Goal: Task Accomplishment & Management: Manage account settings

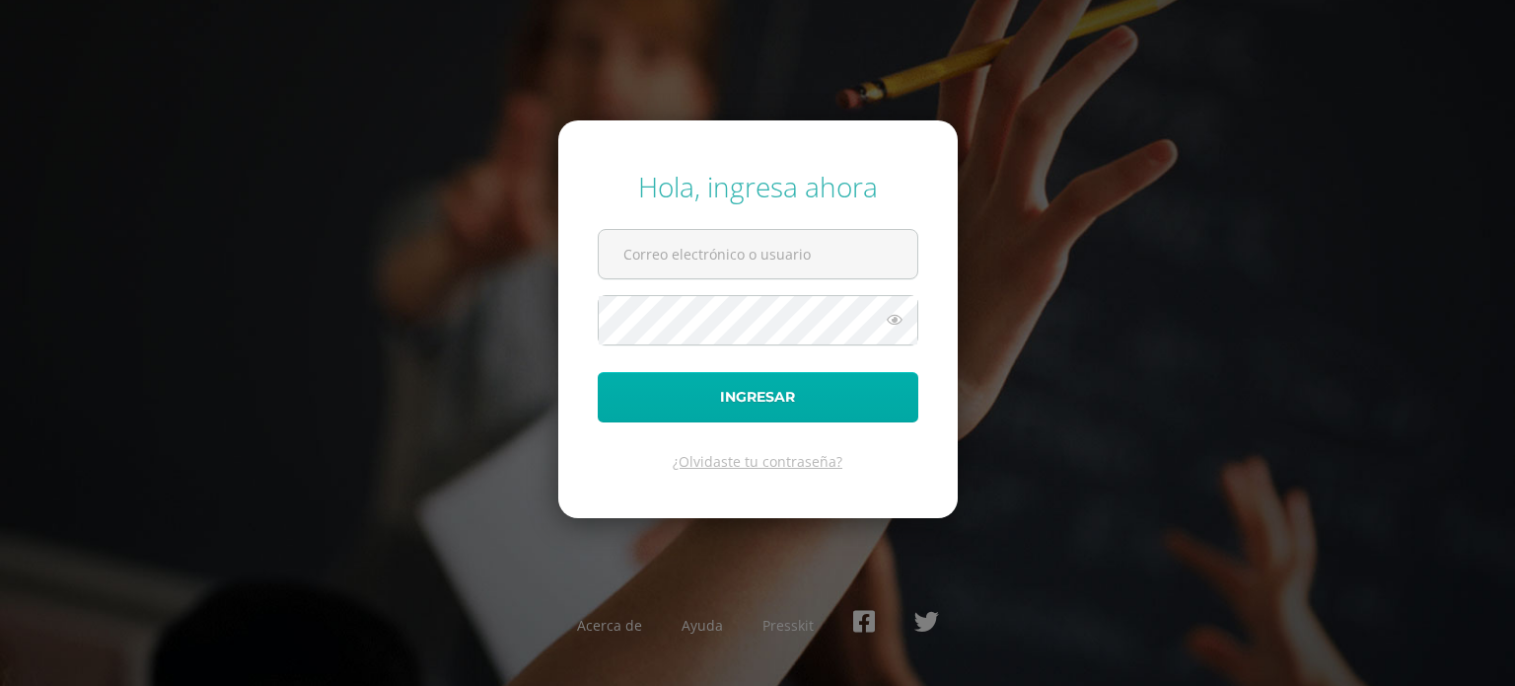
type input "[DOMAIN_NAME][EMAIL_ADDRESS][DOMAIN_NAME]"
click at [687, 401] on button "Ingresar" at bounding box center [758, 397] width 321 height 50
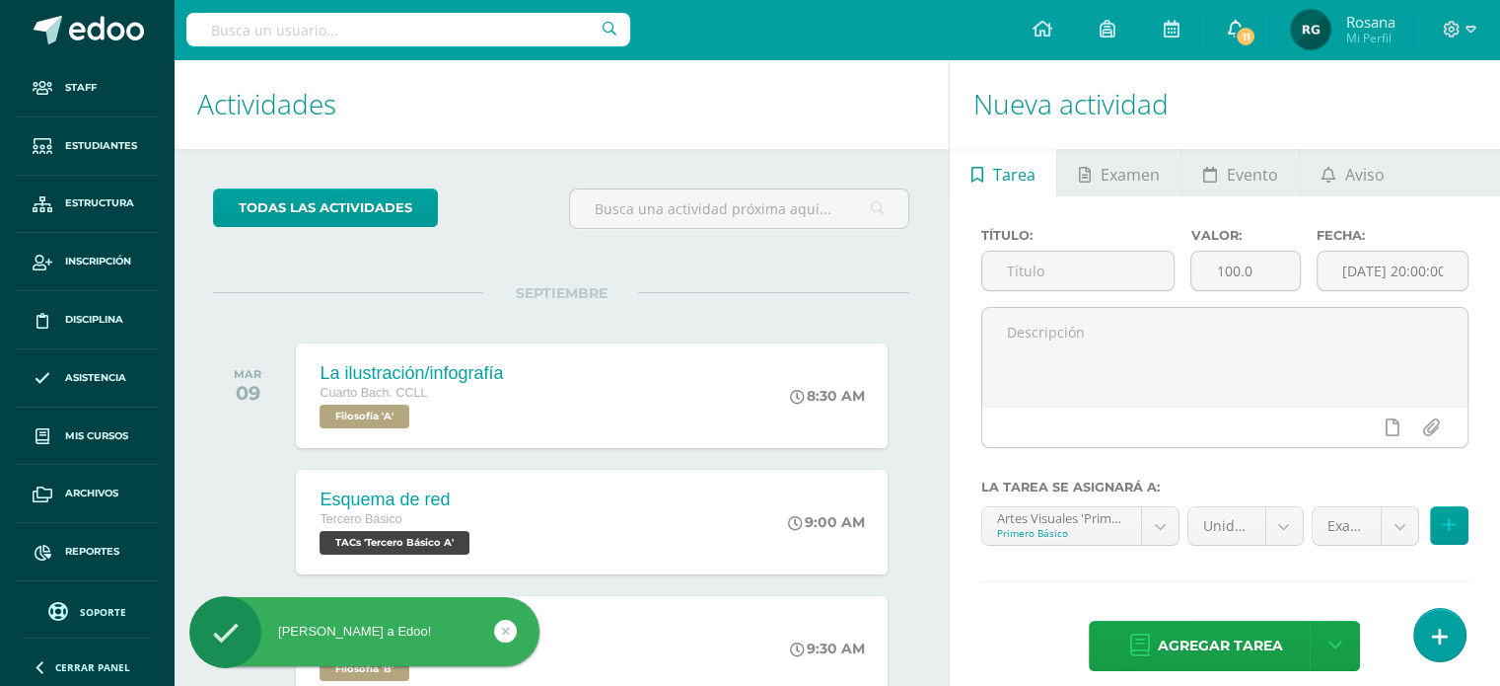
click at [1233, 31] on icon at bounding box center [1235, 29] width 16 height 18
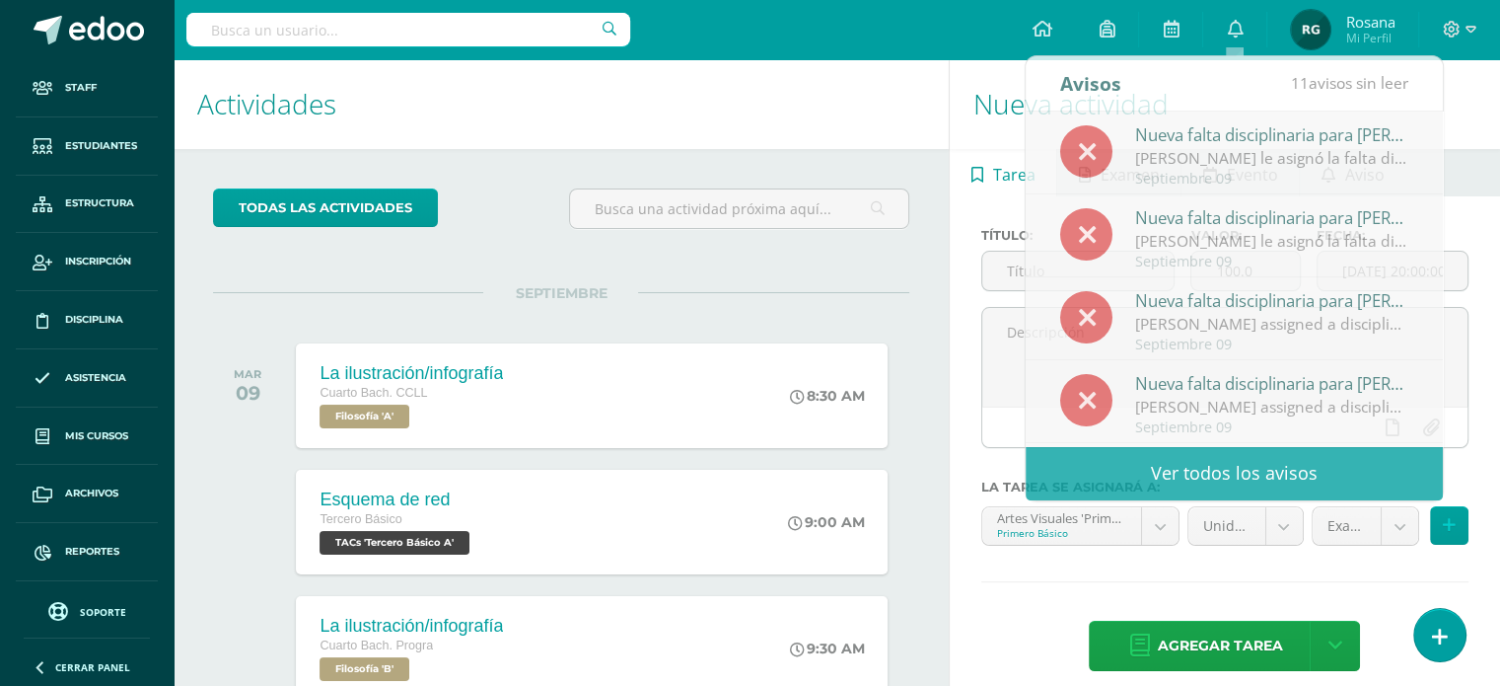
click at [915, 327] on div "todas las Actividades No tienes actividades Échale un vistazo a los demás perío…" at bounding box center [561, 676] width 775 height 1055
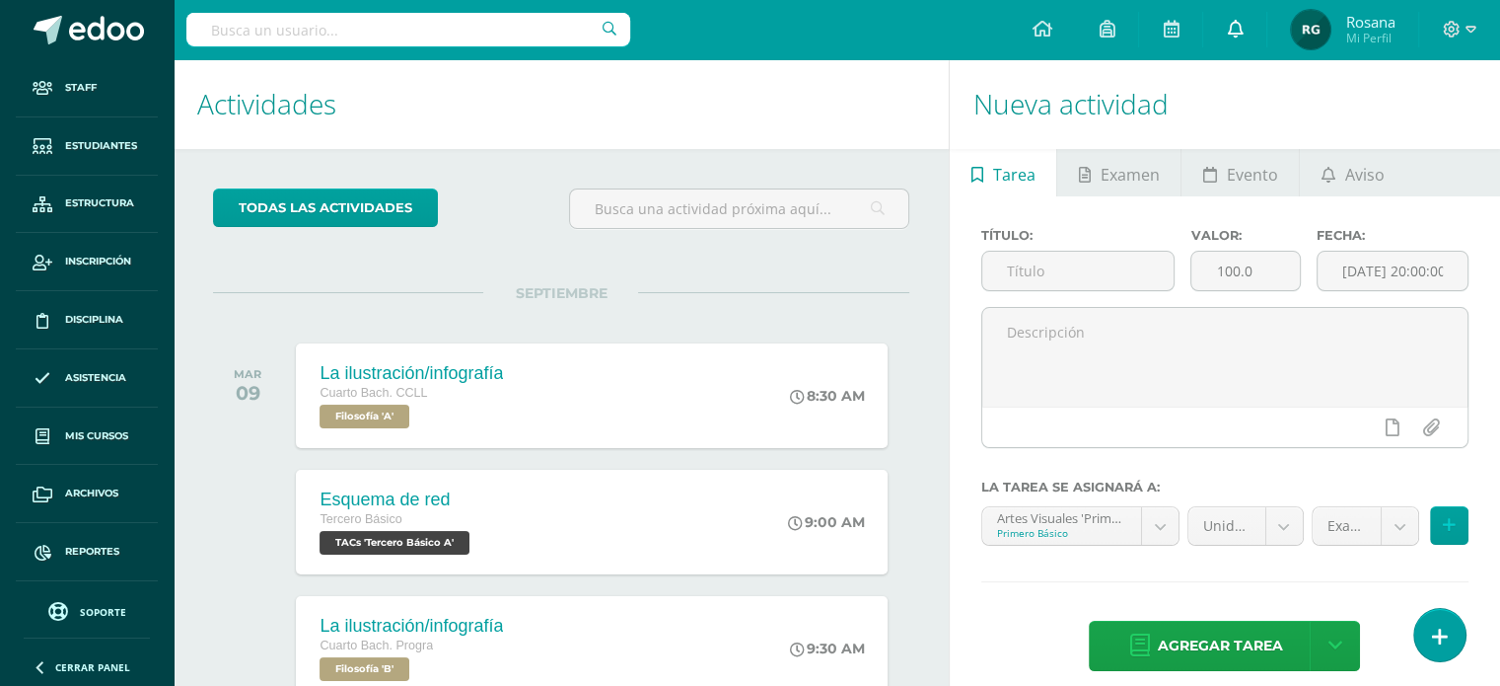
click at [1237, 27] on icon at bounding box center [1235, 29] width 16 height 18
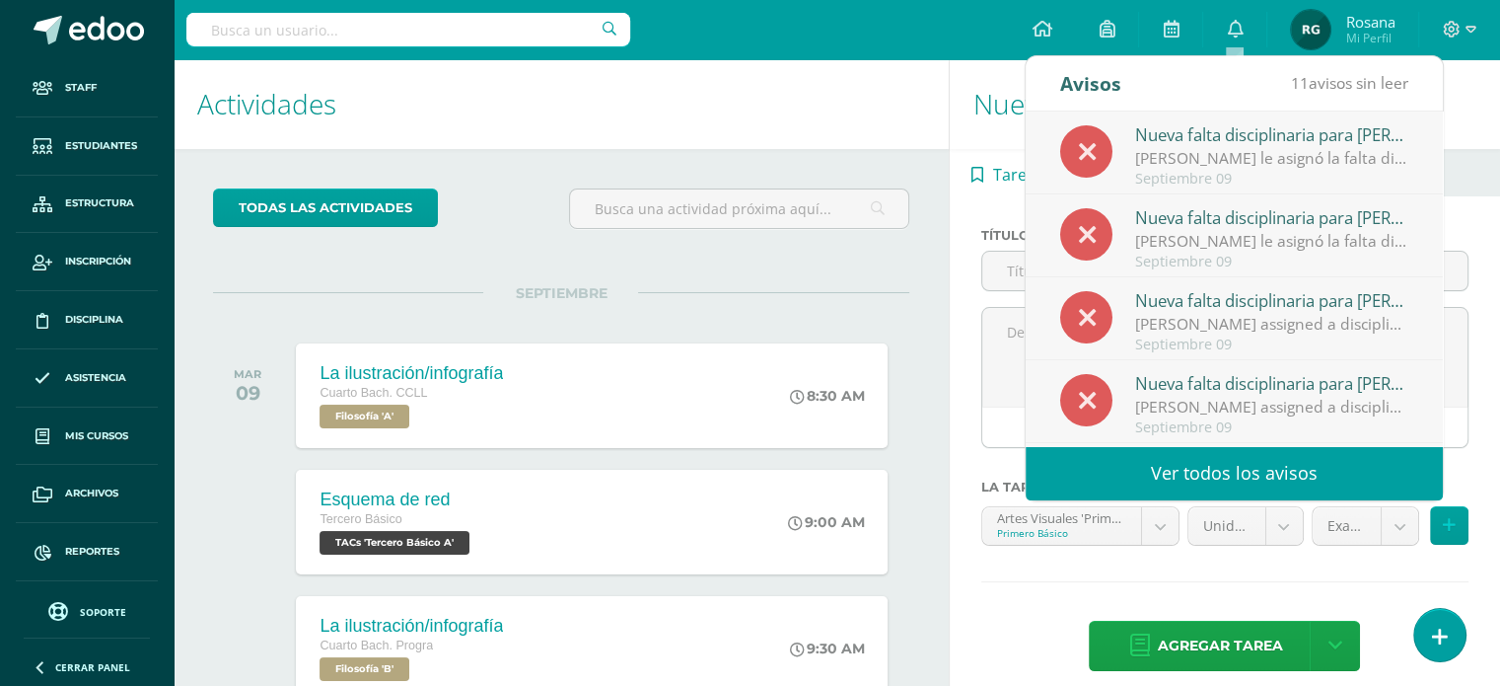
click at [1216, 459] on link "Ver todos los avisos" at bounding box center [1234, 473] width 417 height 54
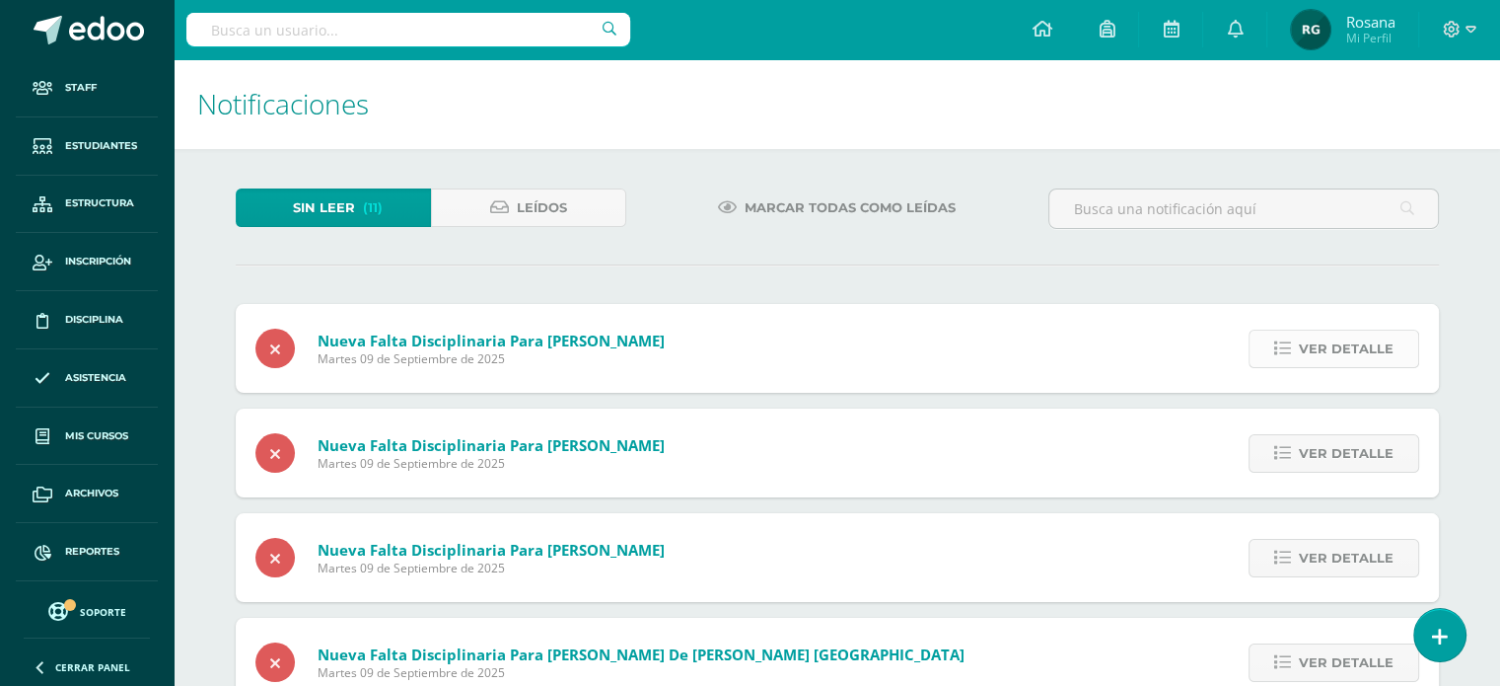
click at [1356, 354] on span "Ver detalle" at bounding box center [1346, 348] width 95 height 36
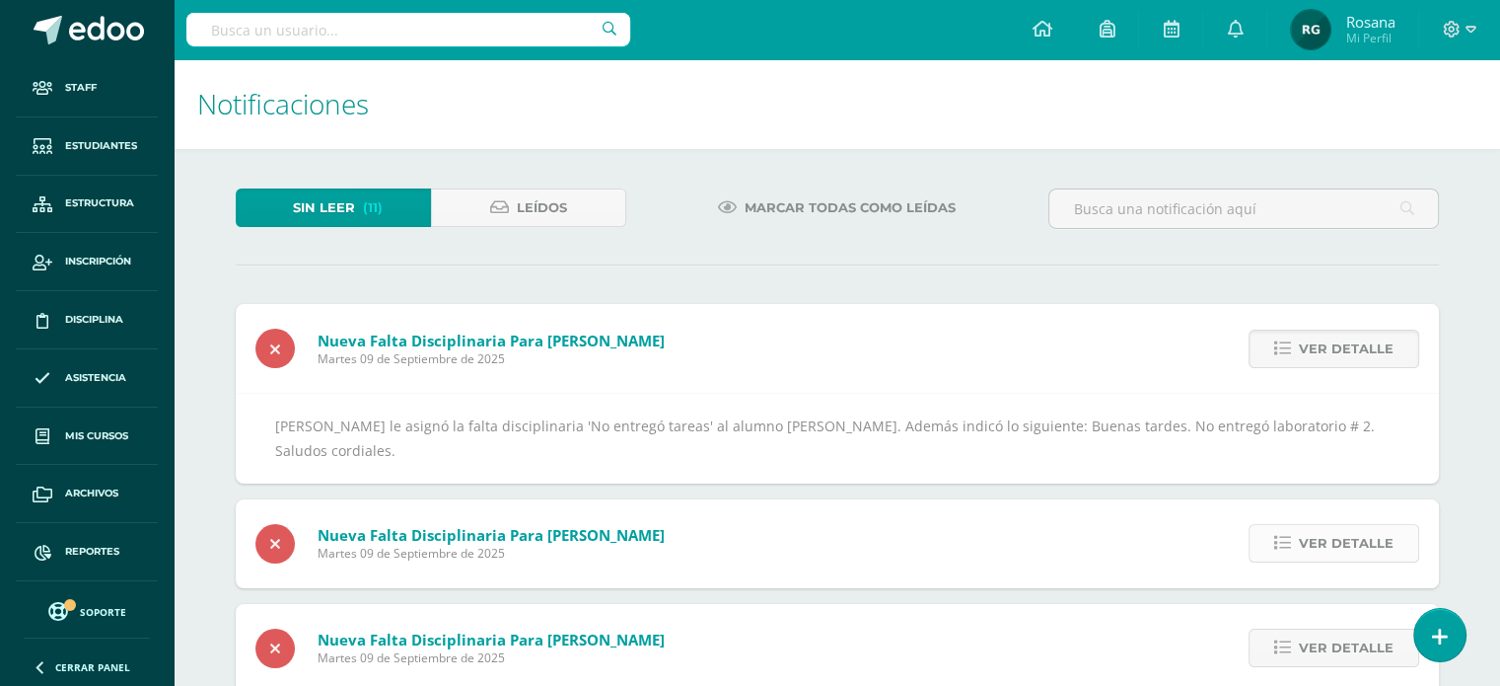
click at [1342, 547] on span "Ver detalle" at bounding box center [1346, 543] width 95 height 36
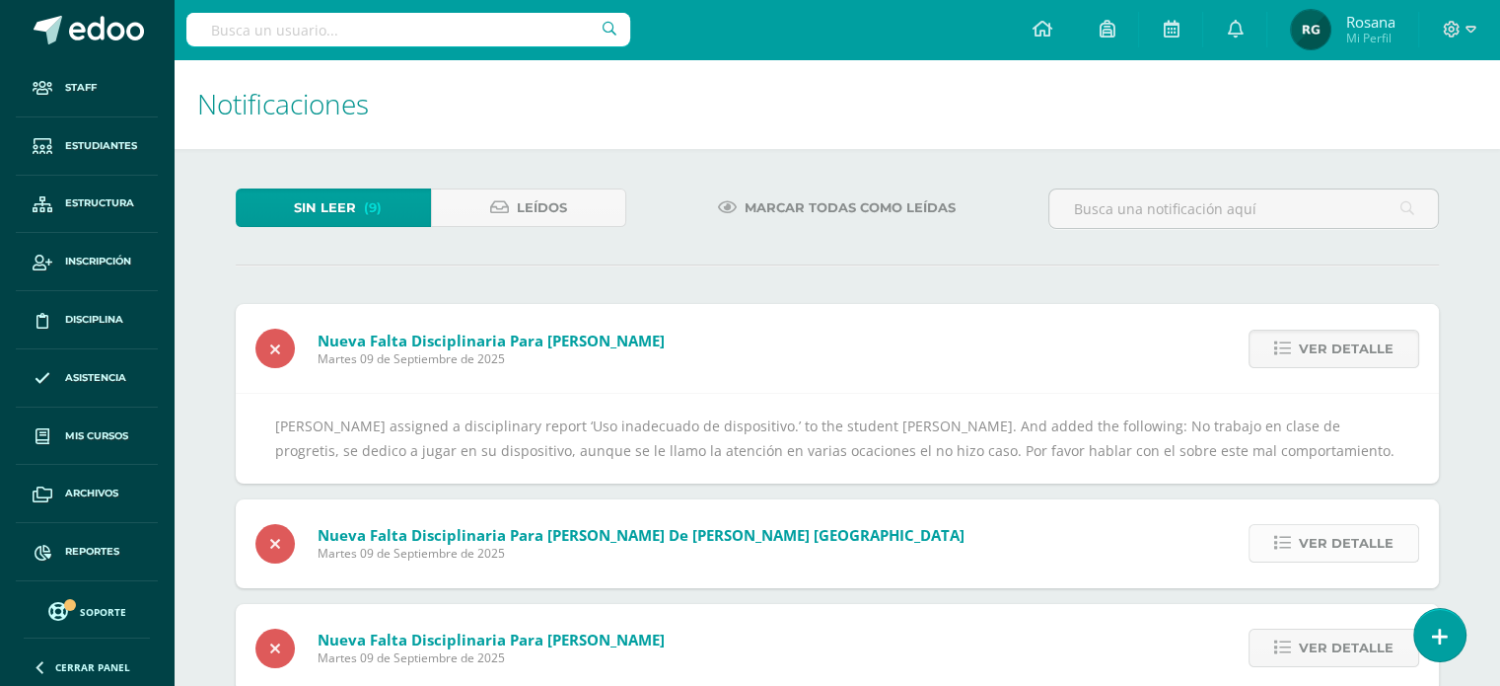
click at [1342, 547] on span "Ver detalle" at bounding box center [1346, 543] width 95 height 36
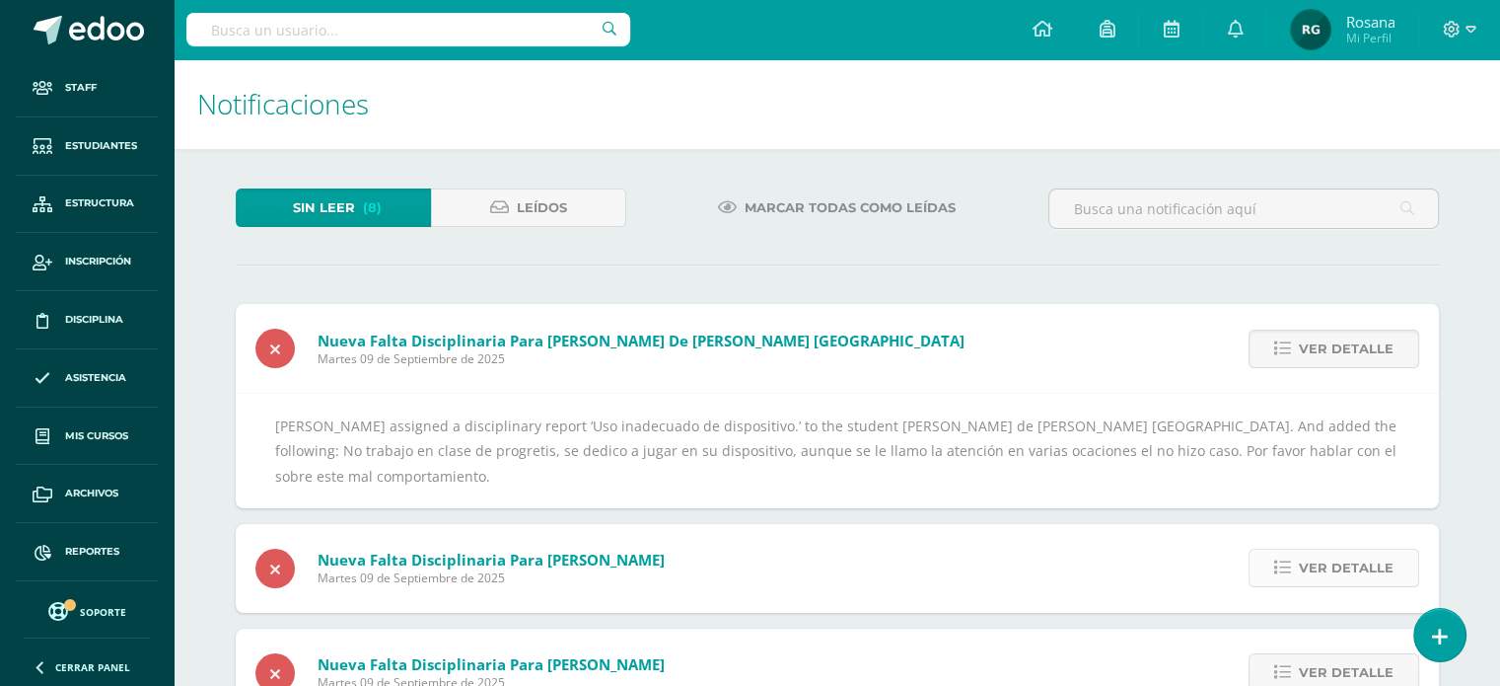
click at [1342, 564] on span "Ver detalle" at bounding box center [1346, 567] width 95 height 36
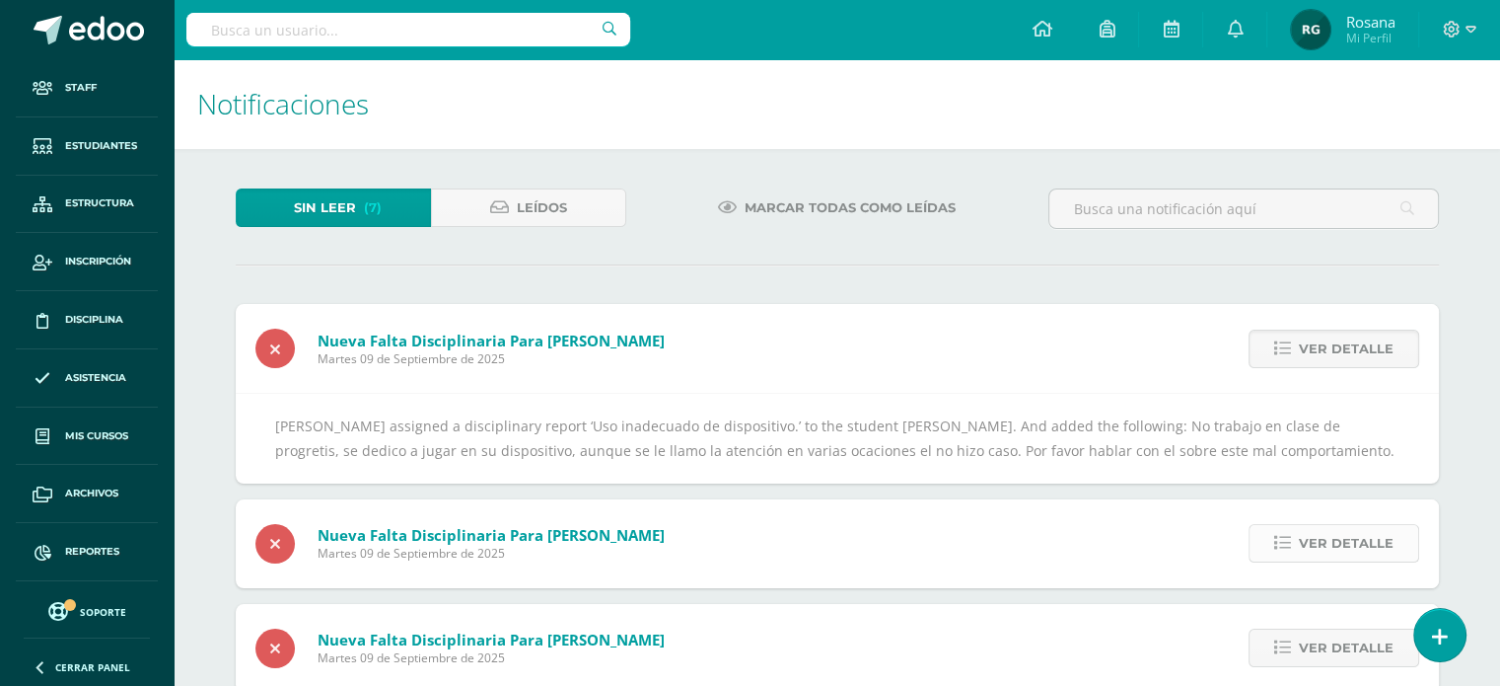
click at [1343, 551] on span "Ver detalle" at bounding box center [1346, 543] width 95 height 36
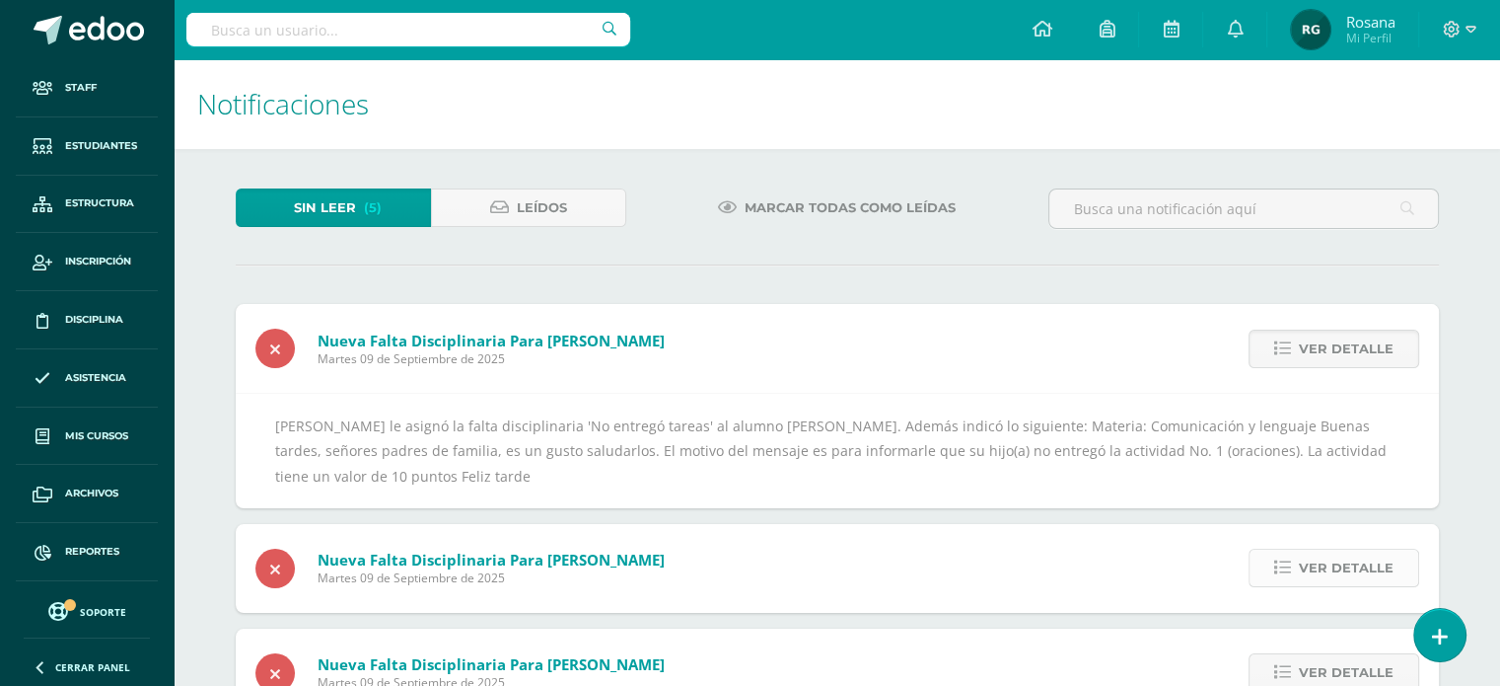
click at [1341, 567] on span "Ver detalle" at bounding box center [1346, 567] width 95 height 36
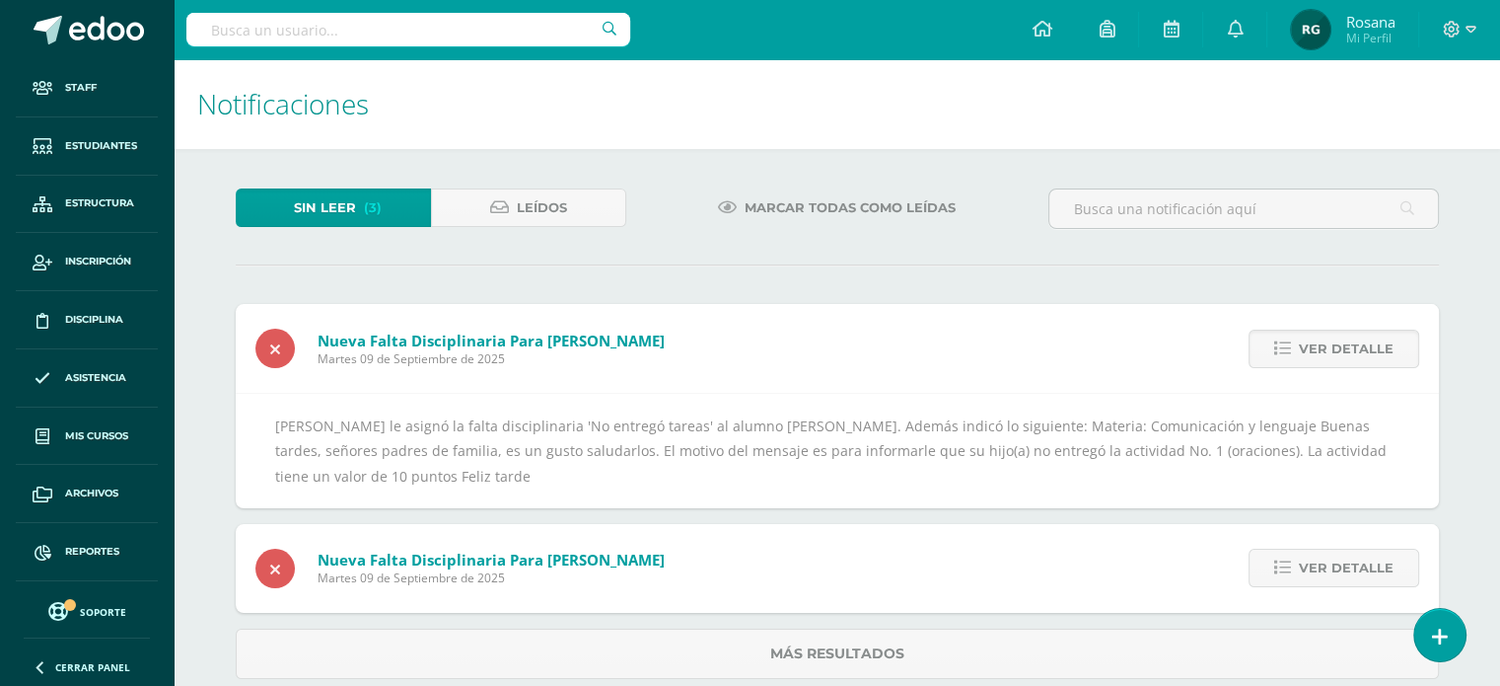
click at [1341, 567] on span "Ver detalle" at bounding box center [1346, 567] width 95 height 36
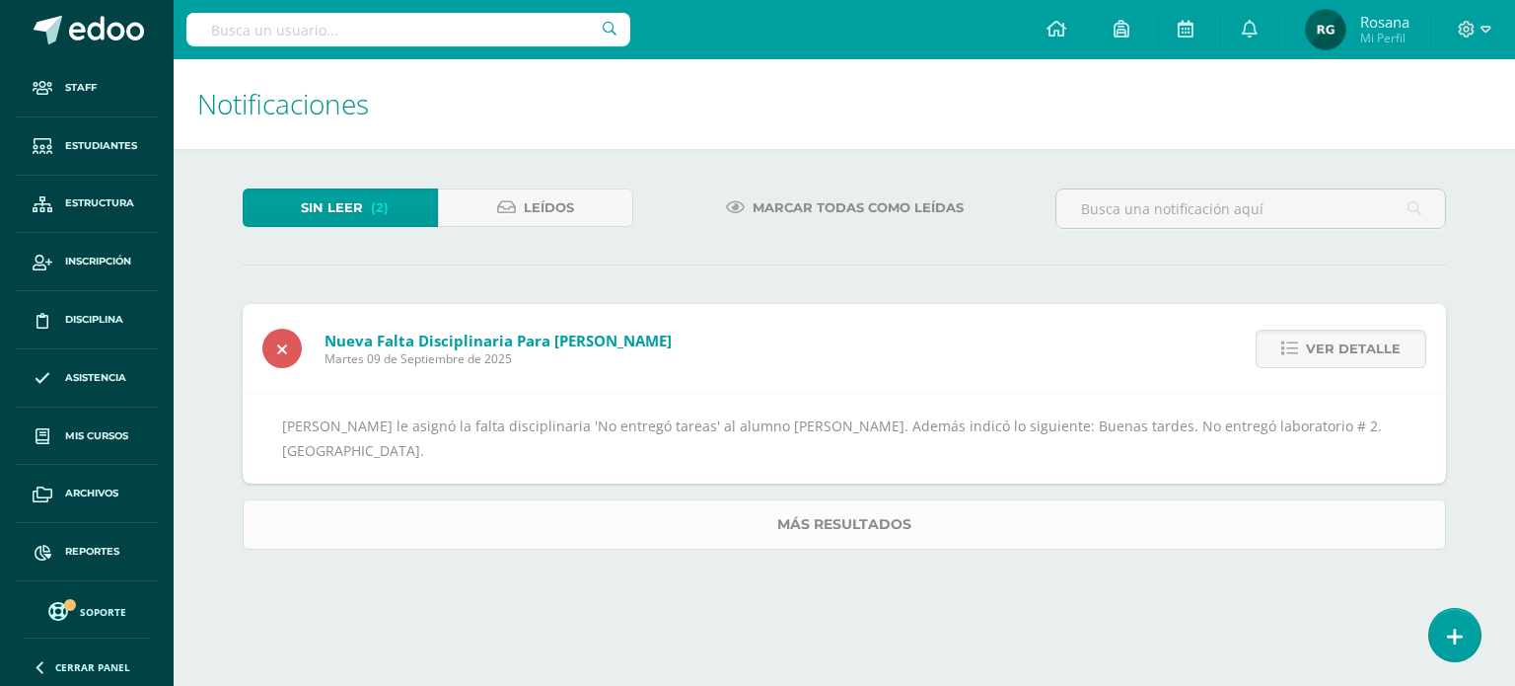
click at [1336, 532] on link "Más resultados" at bounding box center [844, 524] width 1203 height 50
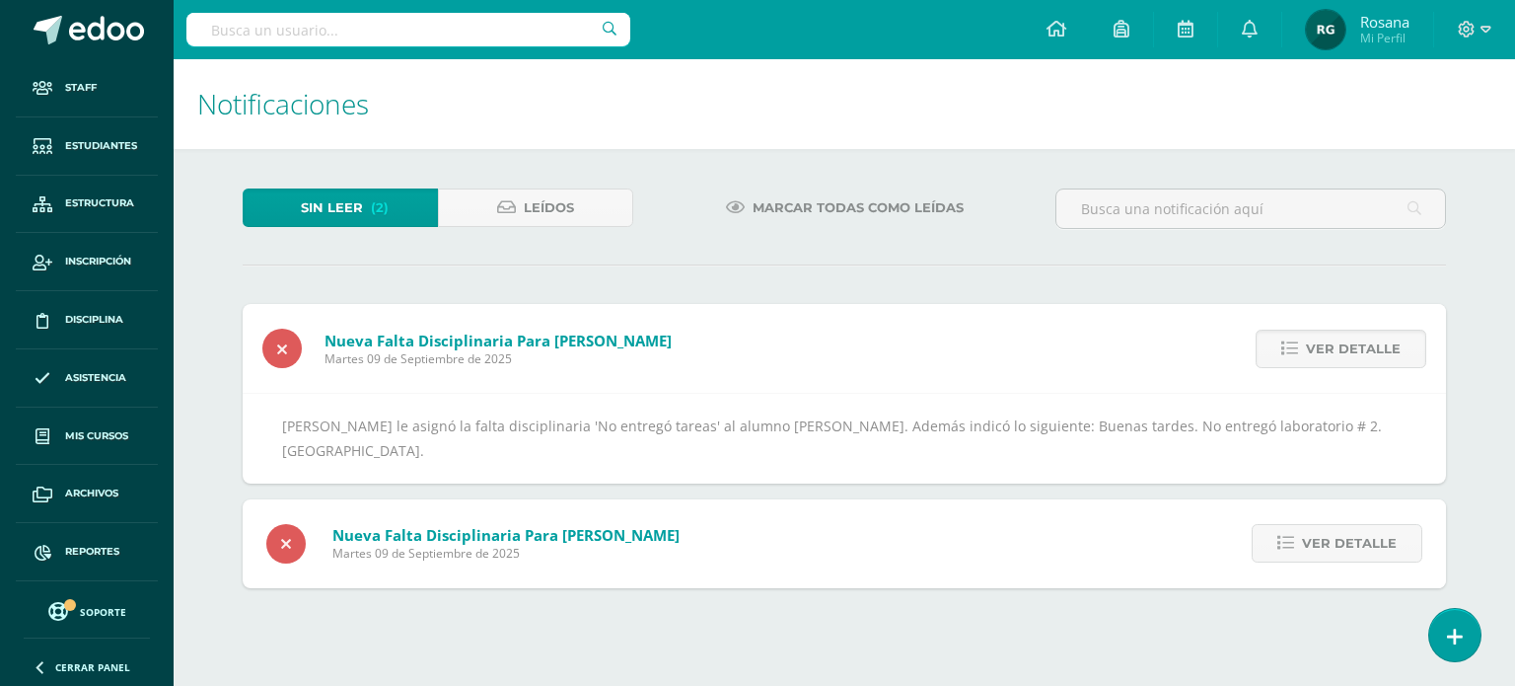
click at [1336, 532] on span "Ver detalle" at bounding box center [1349, 543] width 95 height 36
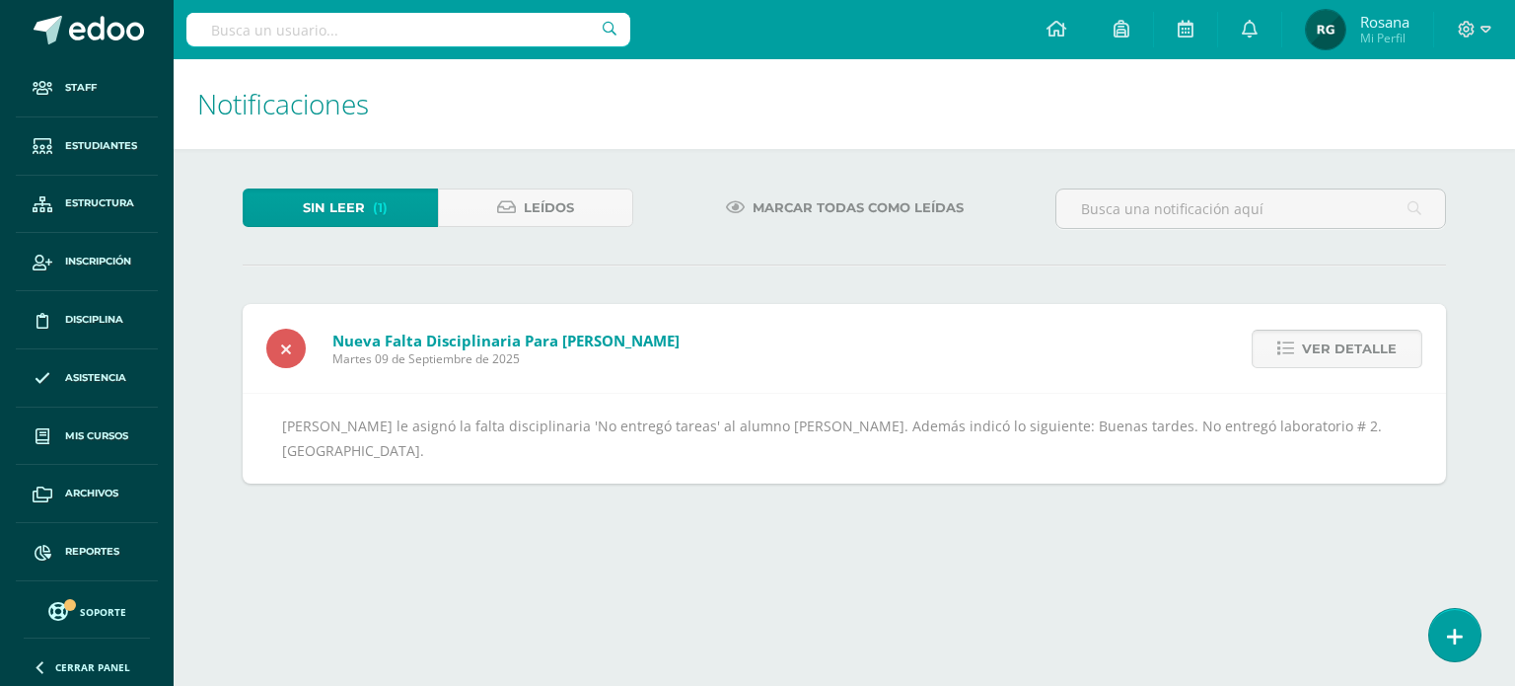
click at [1353, 344] on span "Ver detalle" at bounding box center [1349, 348] width 95 height 36
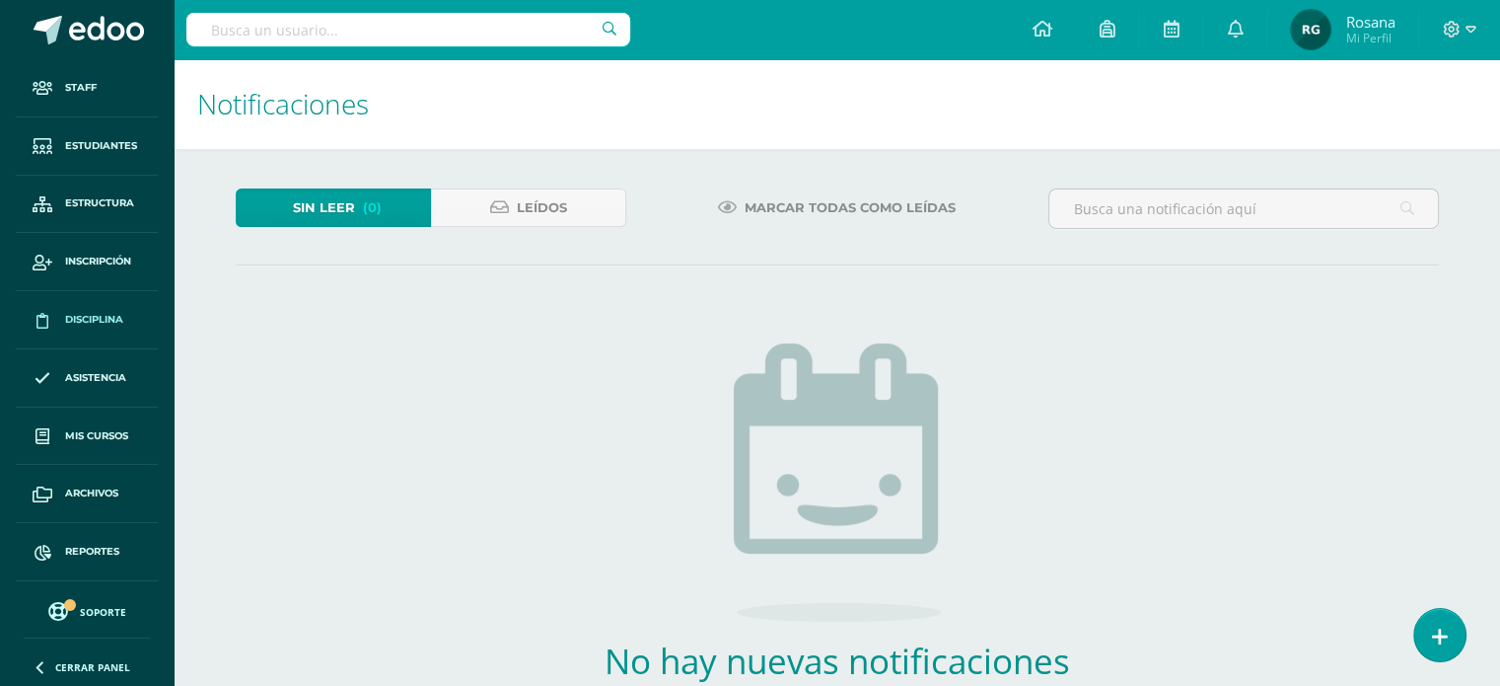
click at [117, 318] on span "Disciplina" at bounding box center [94, 320] width 58 height 16
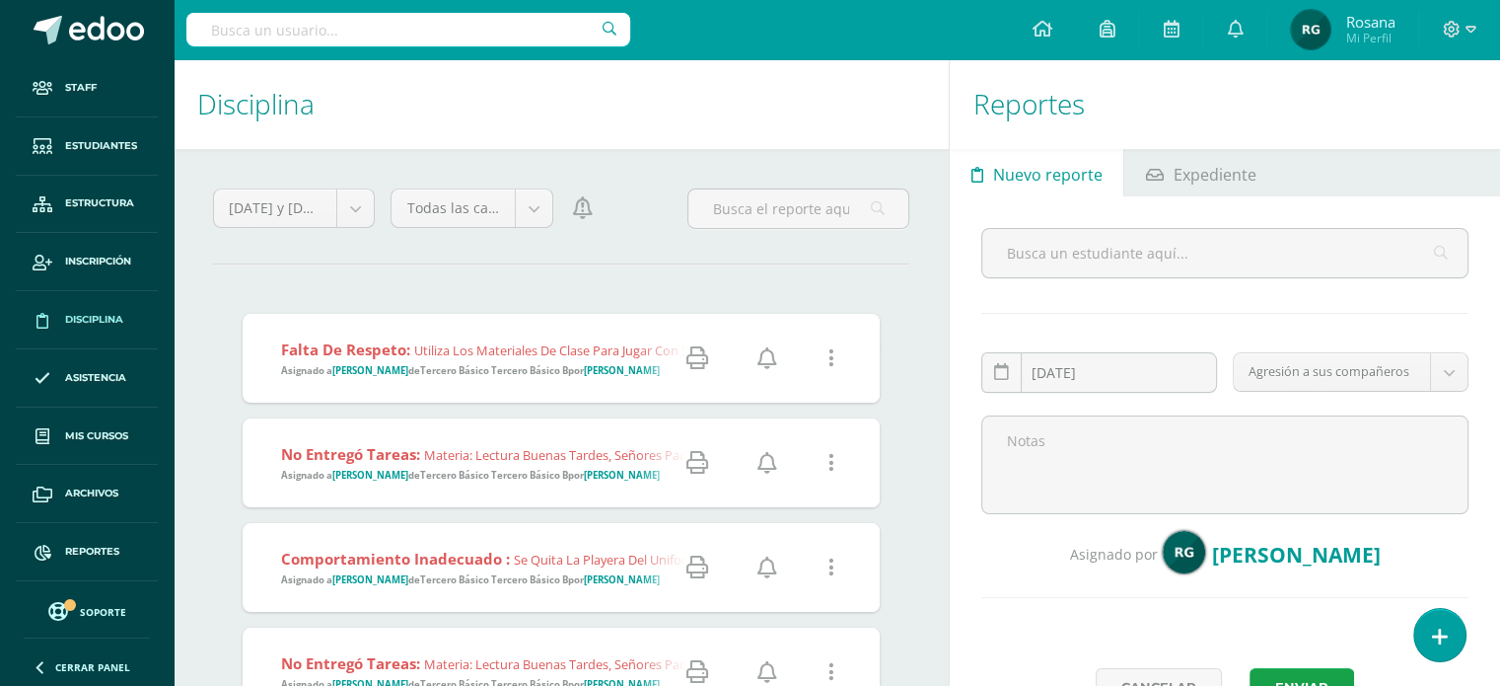
click at [440, 382] on div "Falta de respeto: Utiliza los materiales de clase para jugar con sus compañeros…" at bounding box center [830, 358] width 1175 height 89
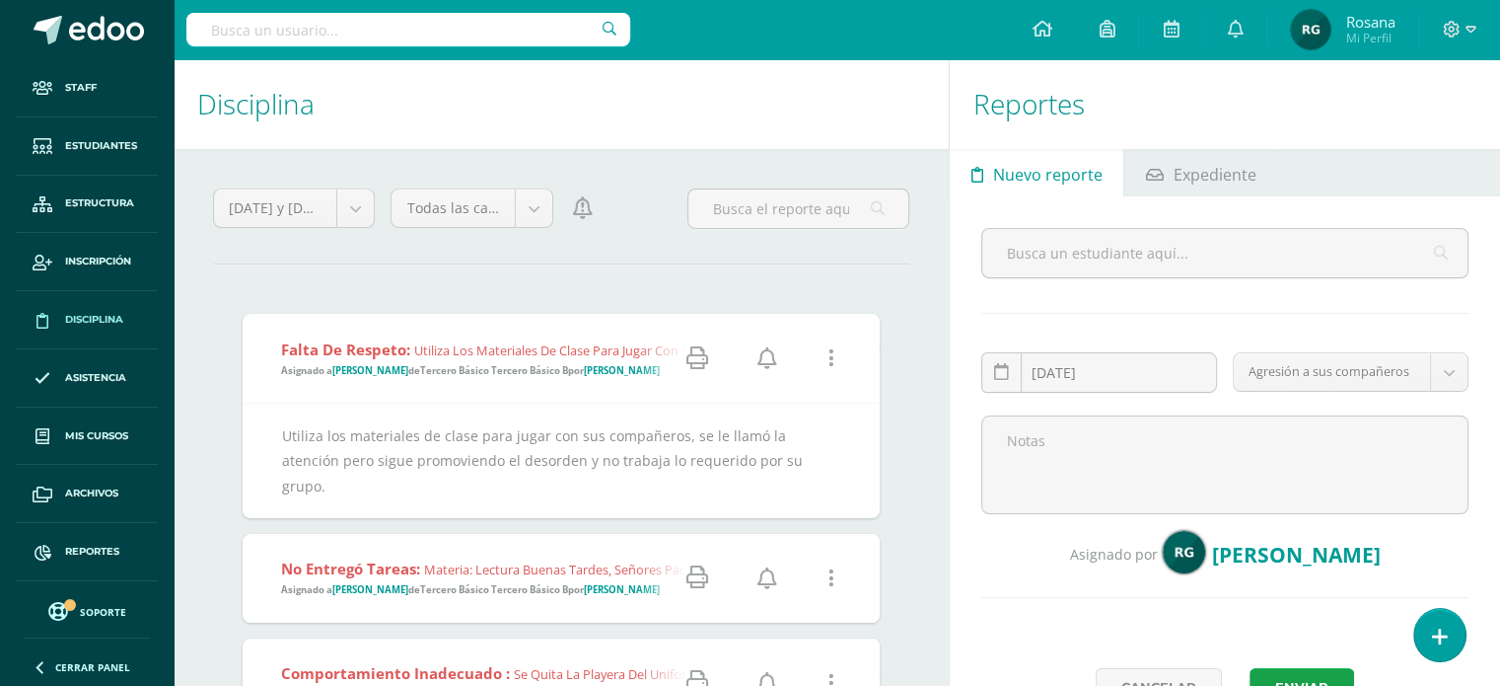
click at [536, 574] on div "No entregó tareas: Materia: Lectura Buenas tardes, señores padres de familia, e…" at bounding box center [1016, 578] width 1547 height 89
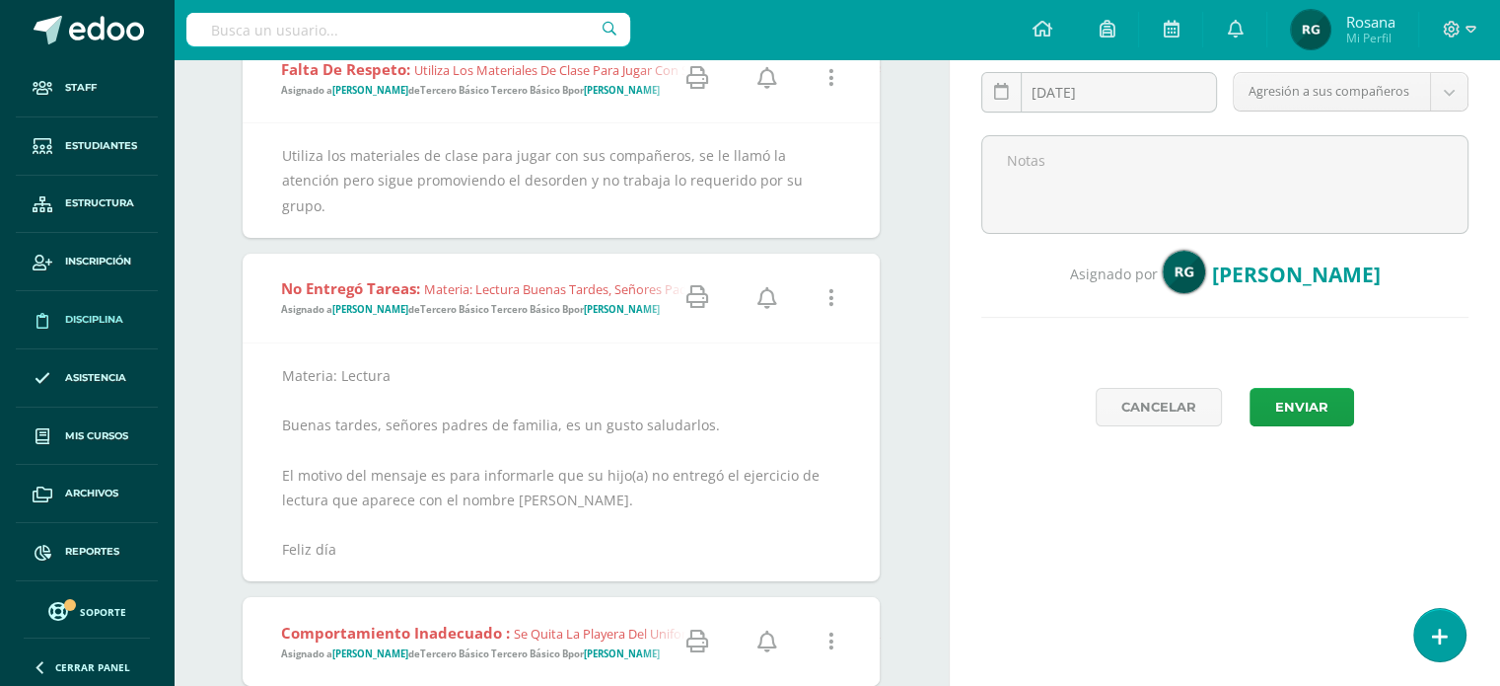
scroll to position [276, 0]
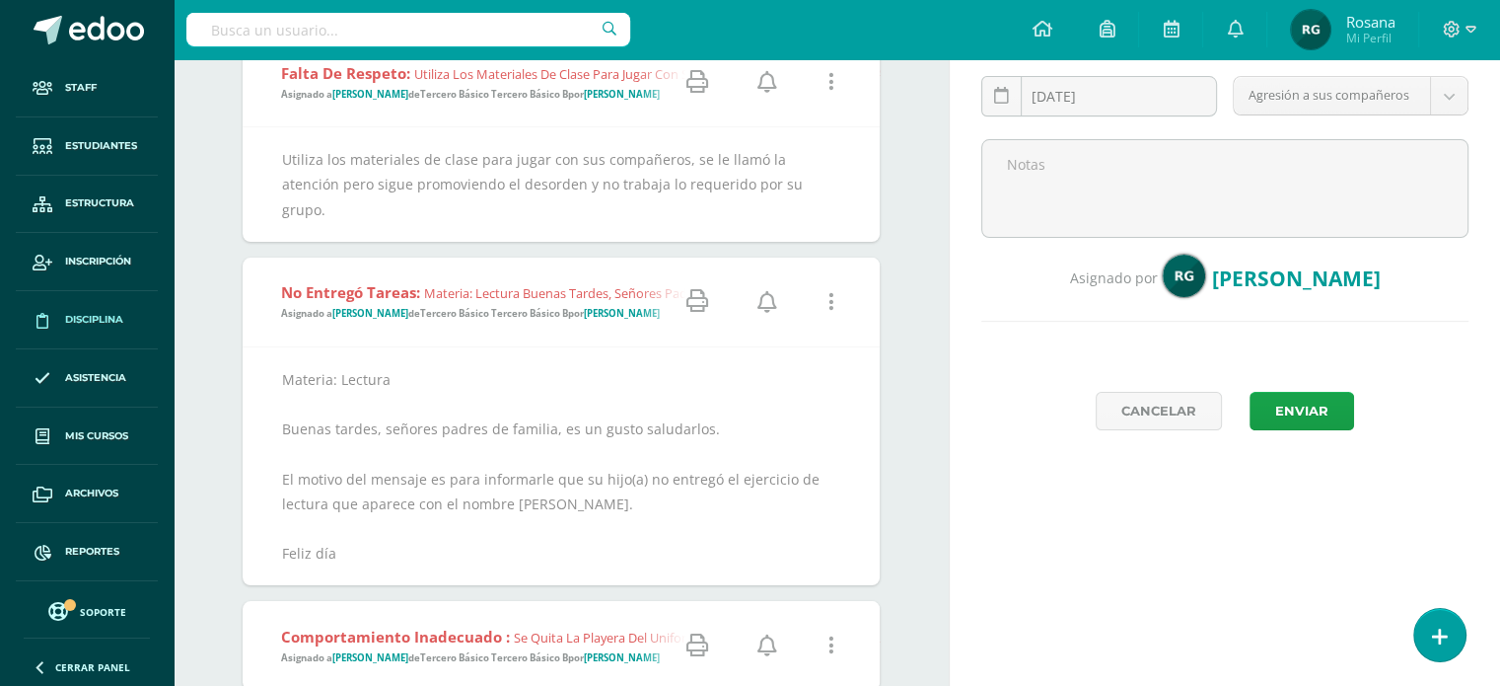
click at [765, 78] on icon at bounding box center [768, 82] width 20 height 22
click at [770, 291] on icon at bounding box center [768, 302] width 20 height 22
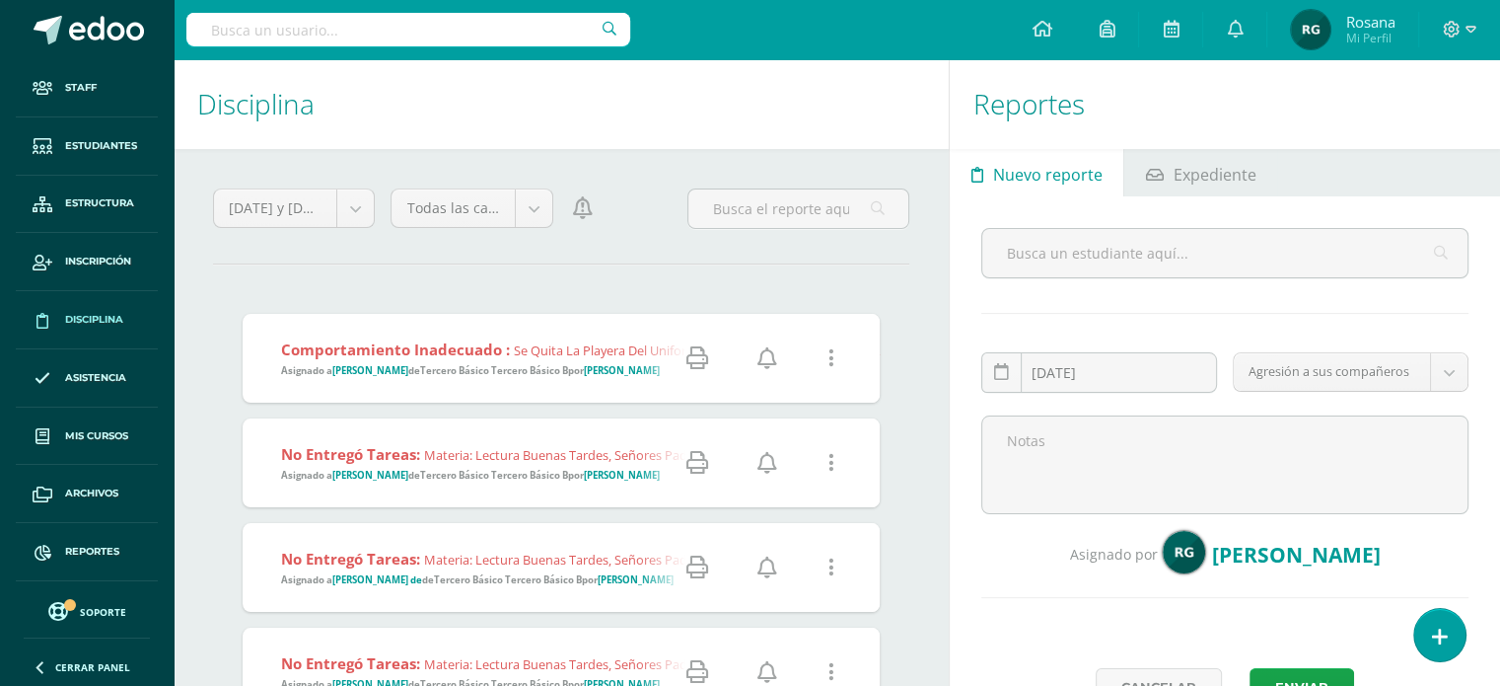
click at [638, 392] on div at bounding box center [758, 358] width 243 height 89
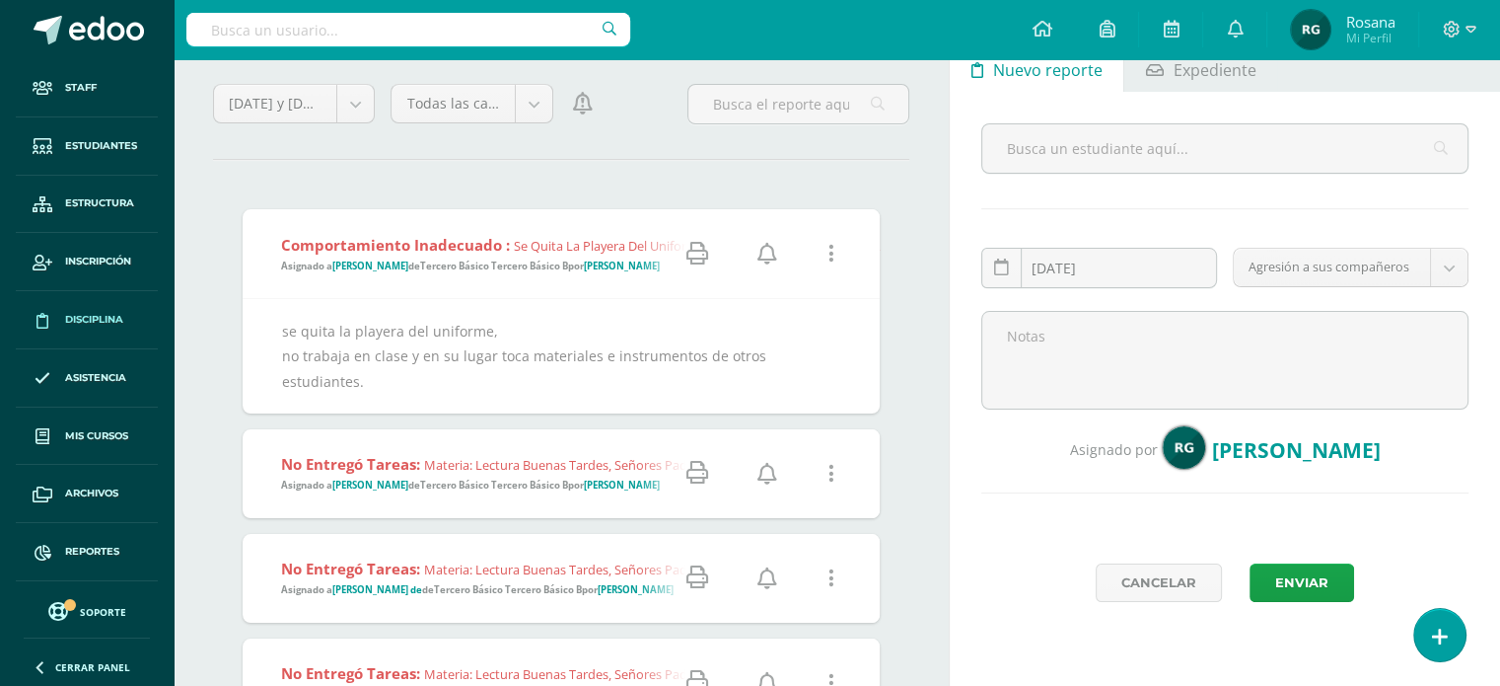
scroll to position [110, 0]
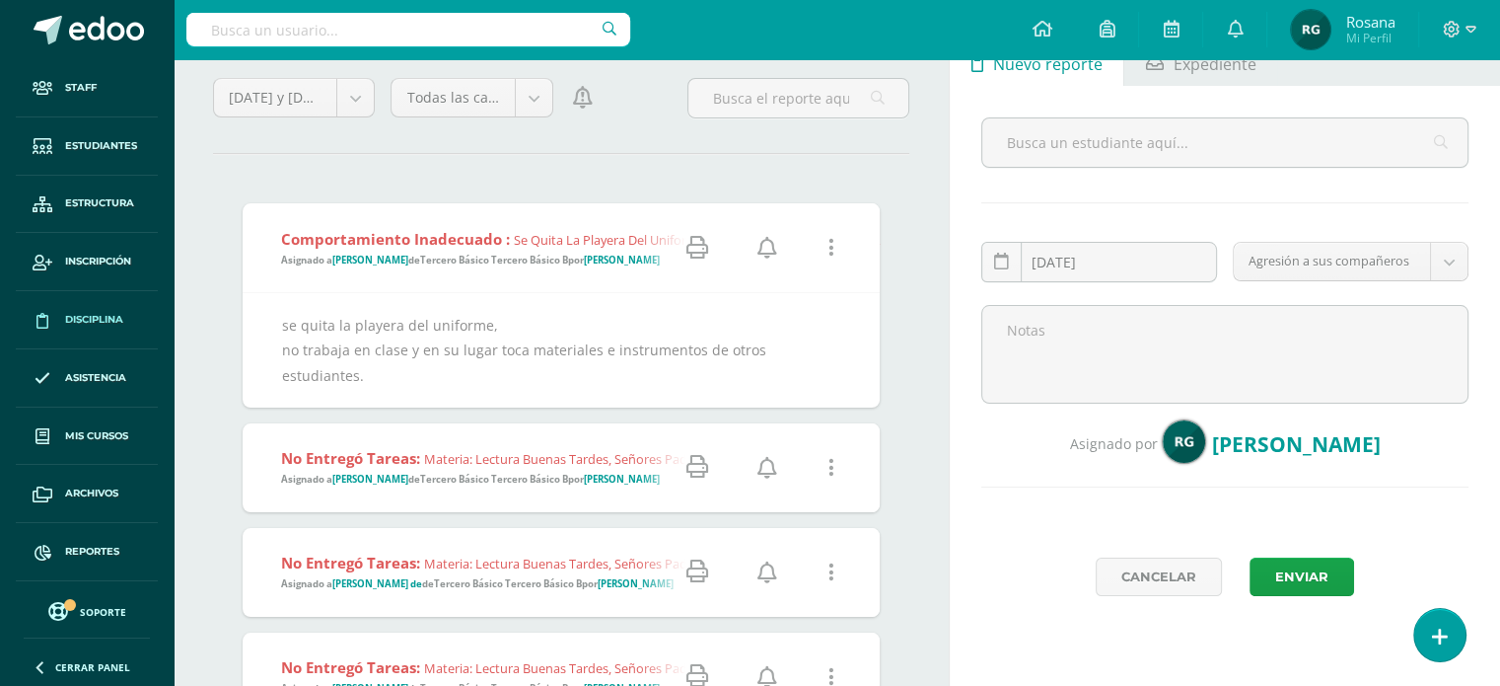
click at [576, 579] on div "No entregó tareas: Materia: Lectura Buenas tardes, señores padres de familia, e…" at bounding box center [1046, 572] width 1606 height 89
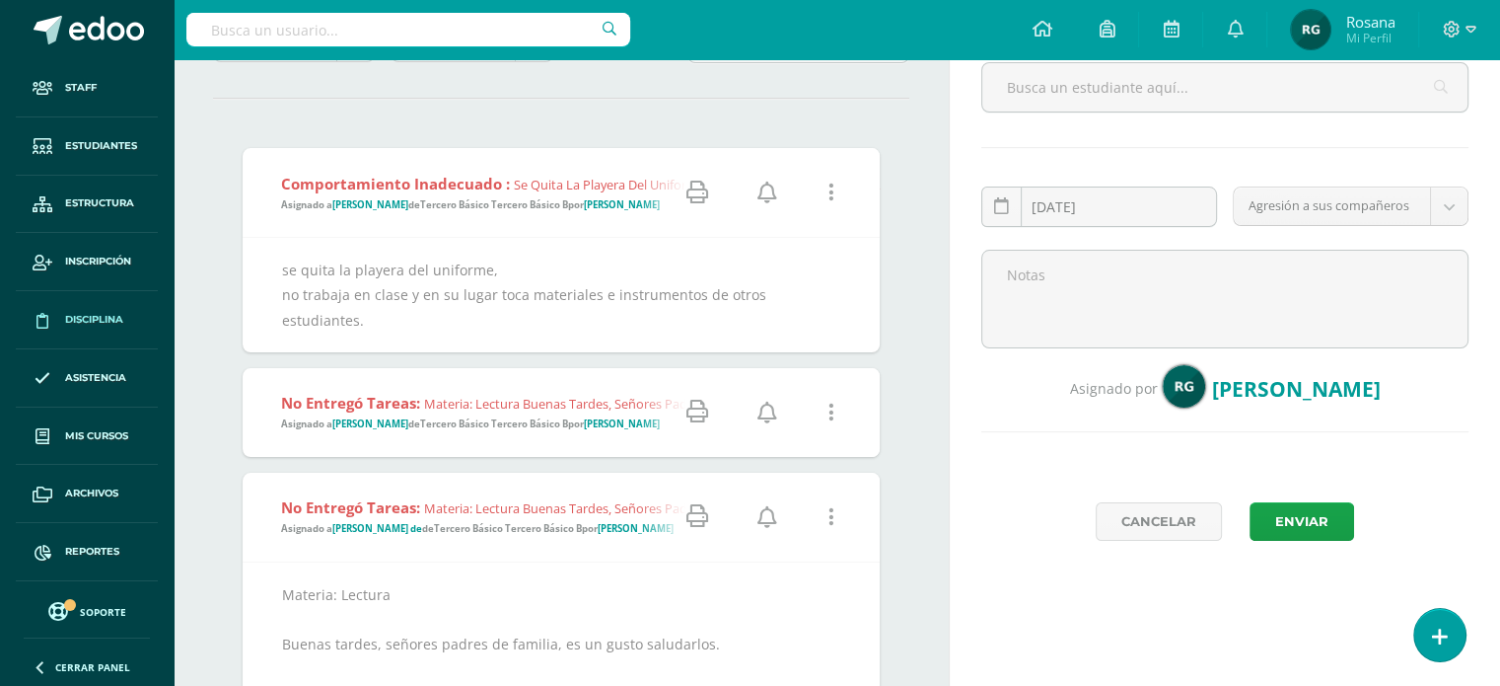
scroll to position [166, 0]
click at [768, 401] on icon at bounding box center [768, 412] width 20 height 22
click at [763, 506] on icon at bounding box center [768, 517] width 20 height 22
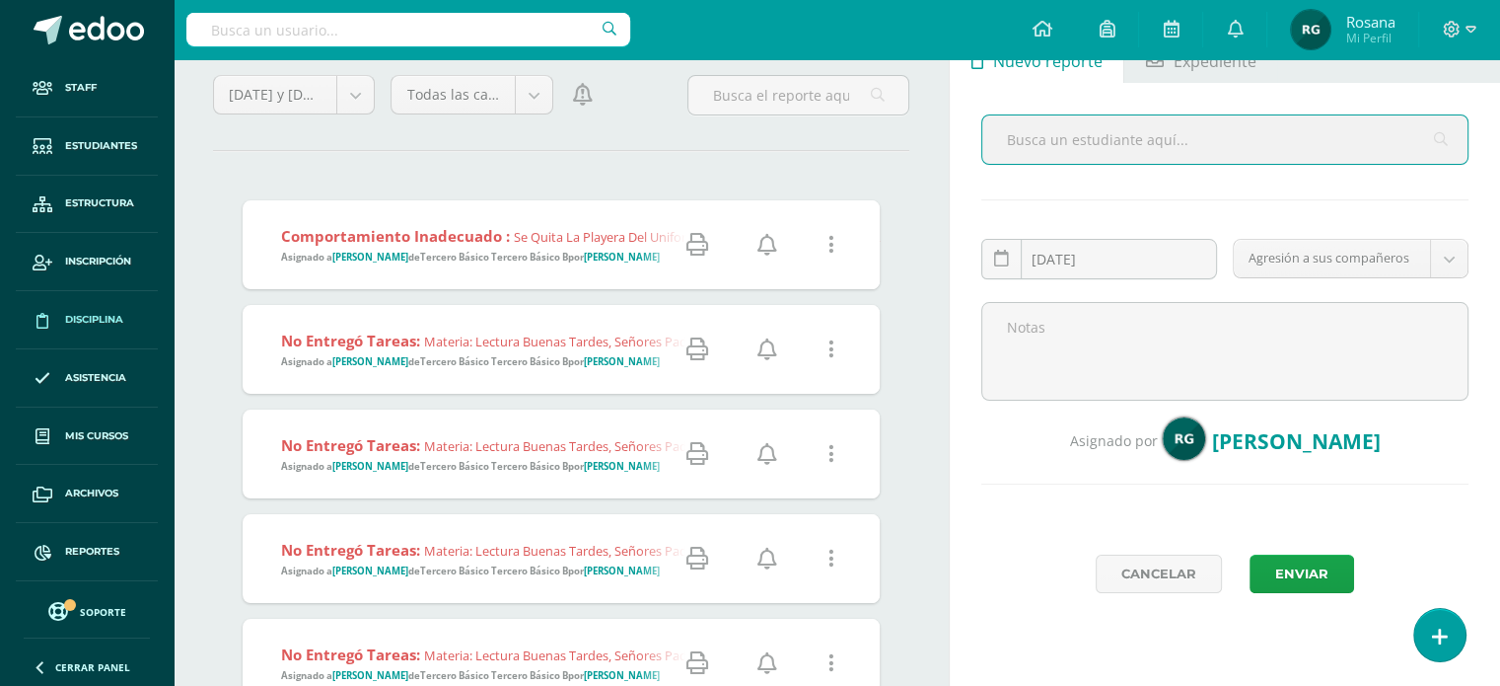
scroll to position [140, 0]
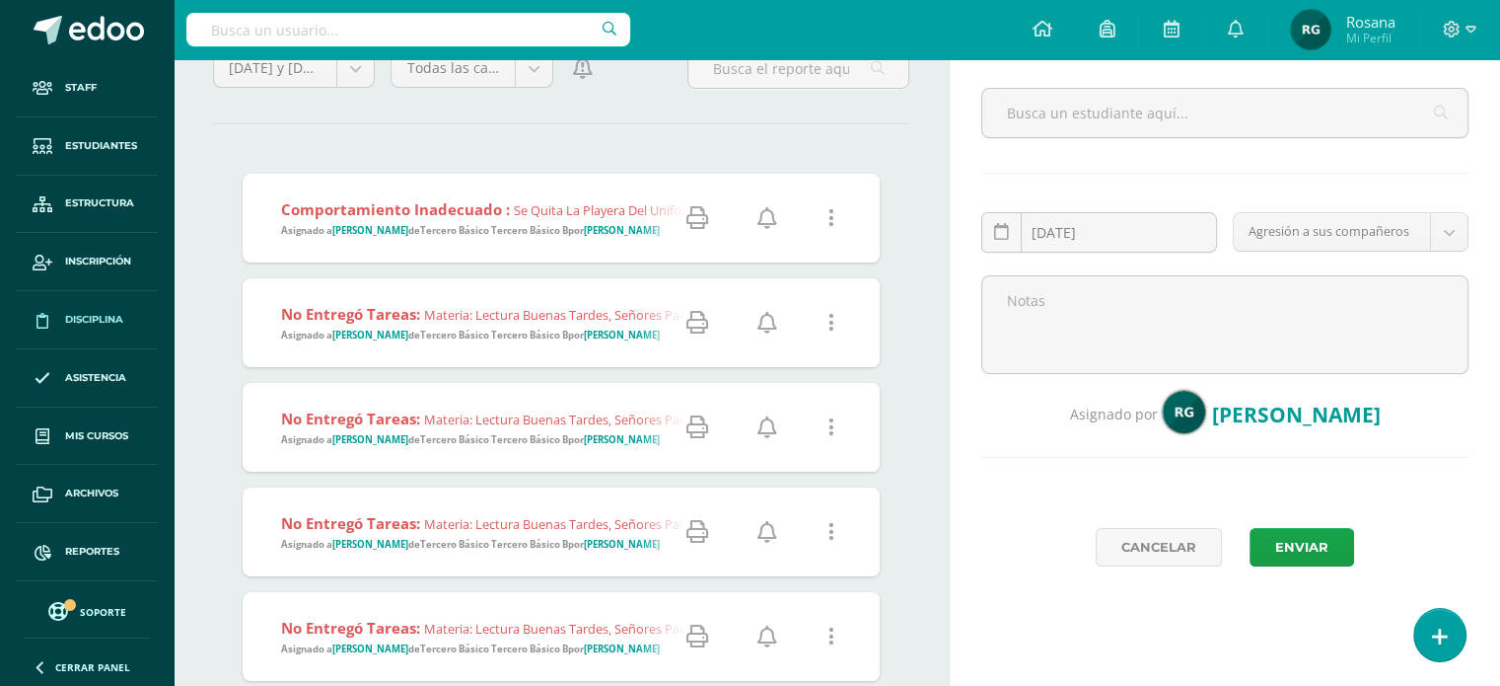
click at [765, 321] on icon at bounding box center [768, 323] width 20 height 22
click at [767, 427] on icon at bounding box center [768, 427] width 20 height 22
click at [770, 528] on icon at bounding box center [768, 532] width 20 height 22
click at [767, 633] on icon at bounding box center [768, 636] width 20 height 22
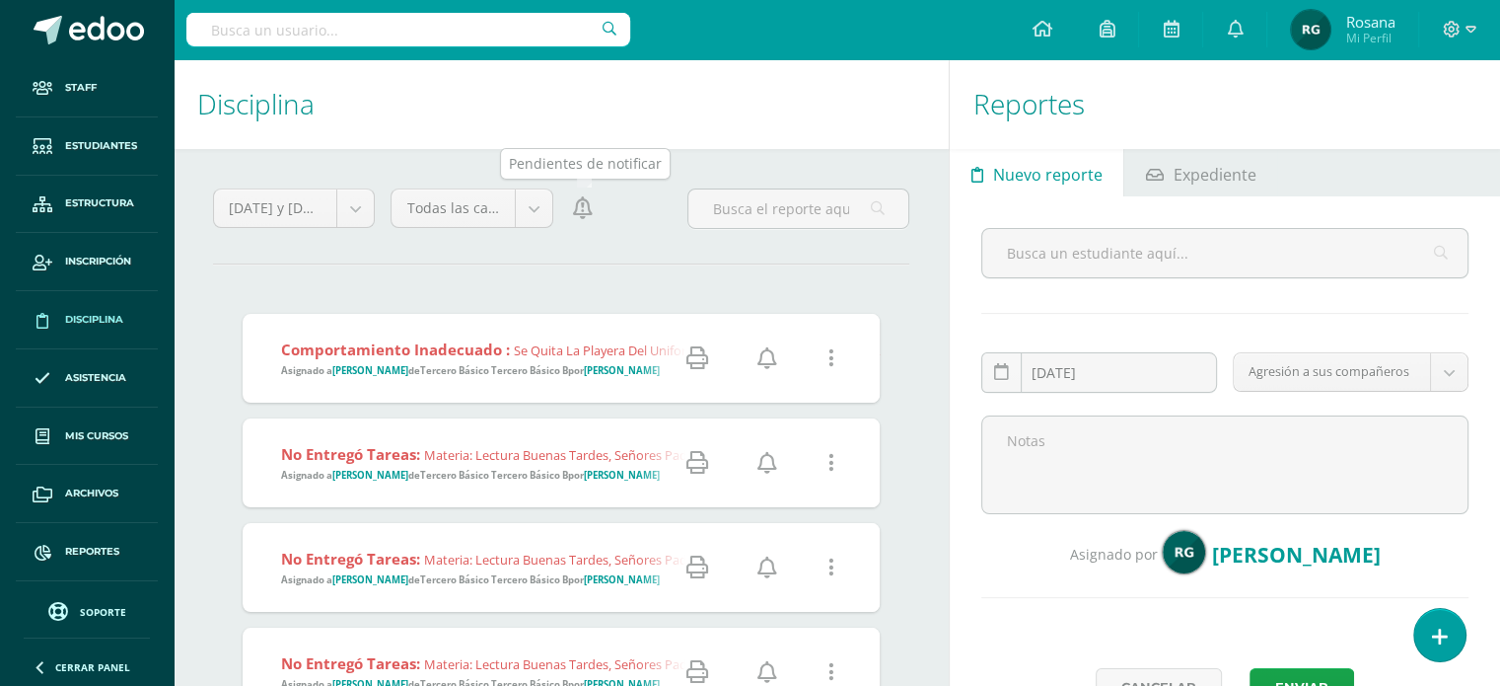
click at [579, 205] on icon at bounding box center [583, 208] width 20 height 22
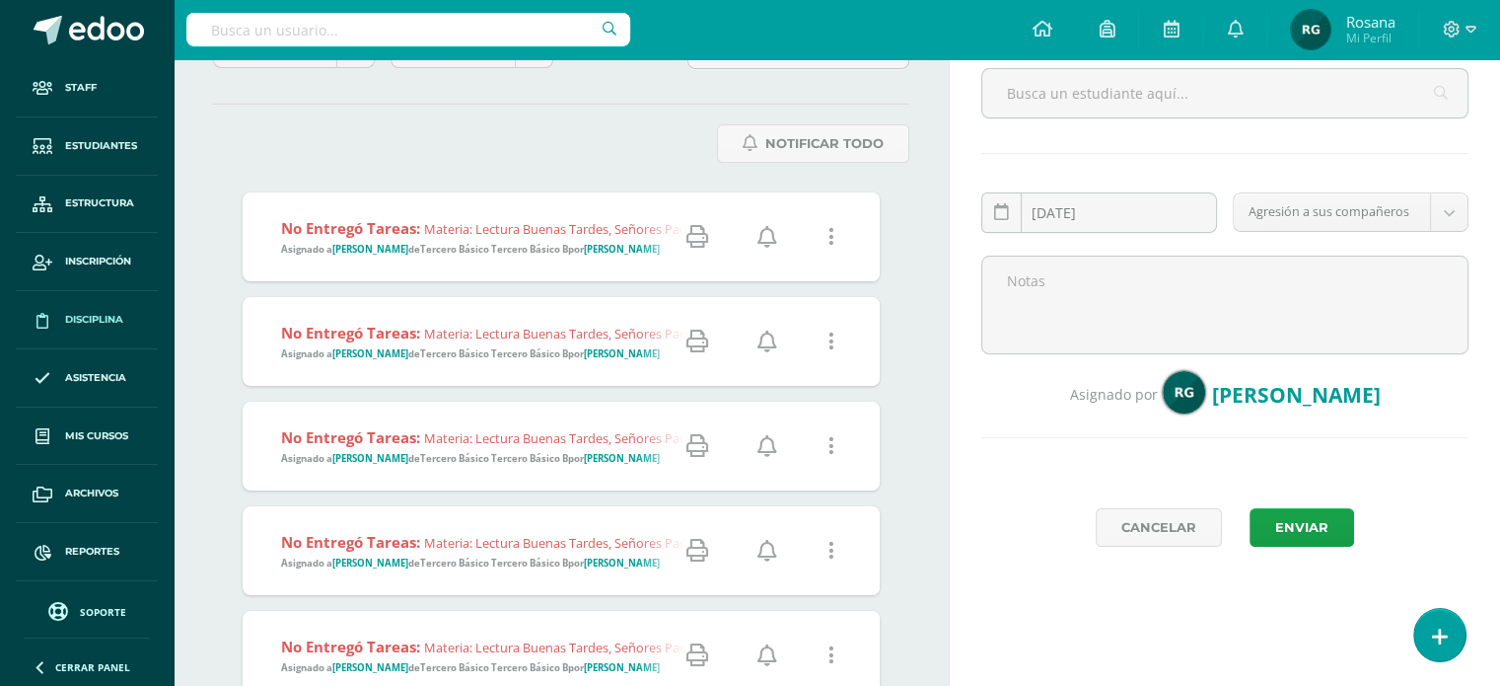
scroll to position [161, 0]
click at [766, 236] on icon at bounding box center [768, 236] width 20 height 22
click at [767, 334] on icon at bounding box center [768, 340] width 20 height 22
click at [768, 441] on icon at bounding box center [768, 445] width 20 height 22
click at [765, 546] on icon at bounding box center [768, 550] width 20 height 22
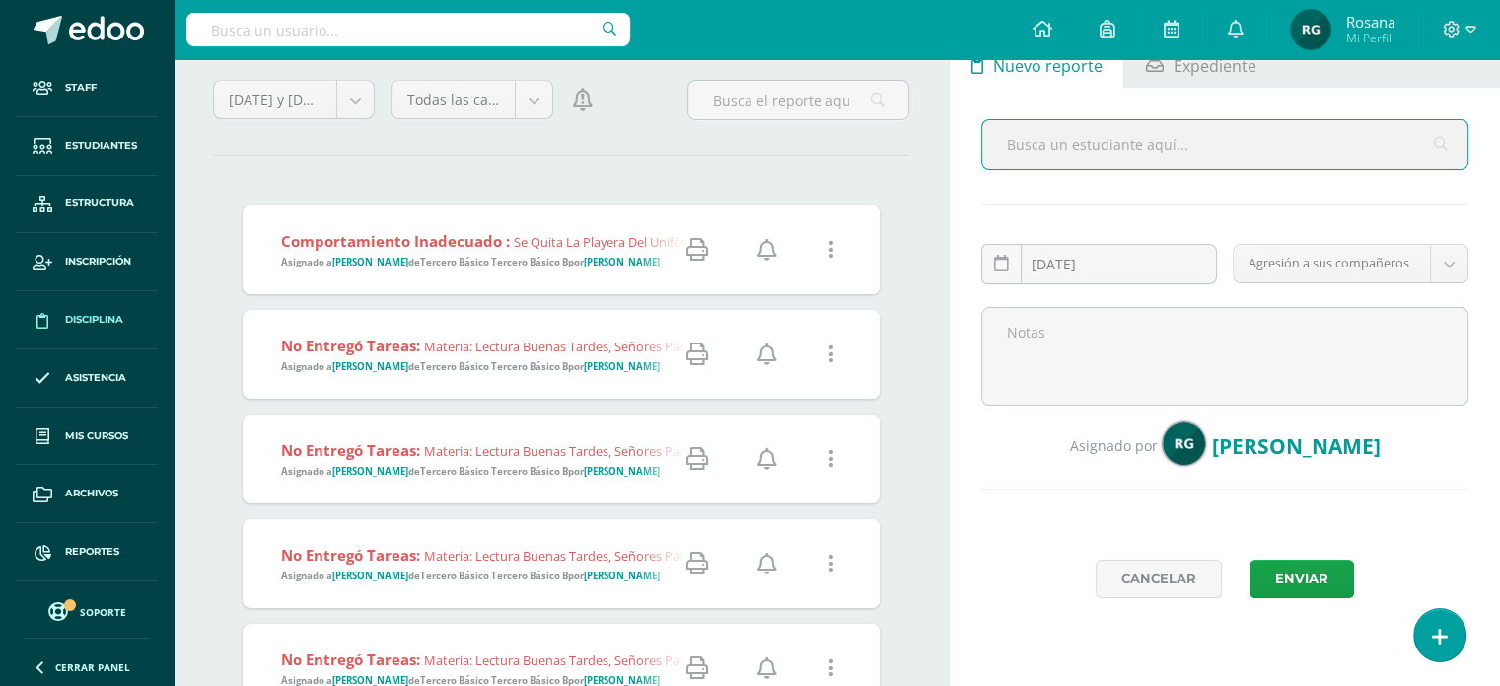
scroll to position [114, 0]
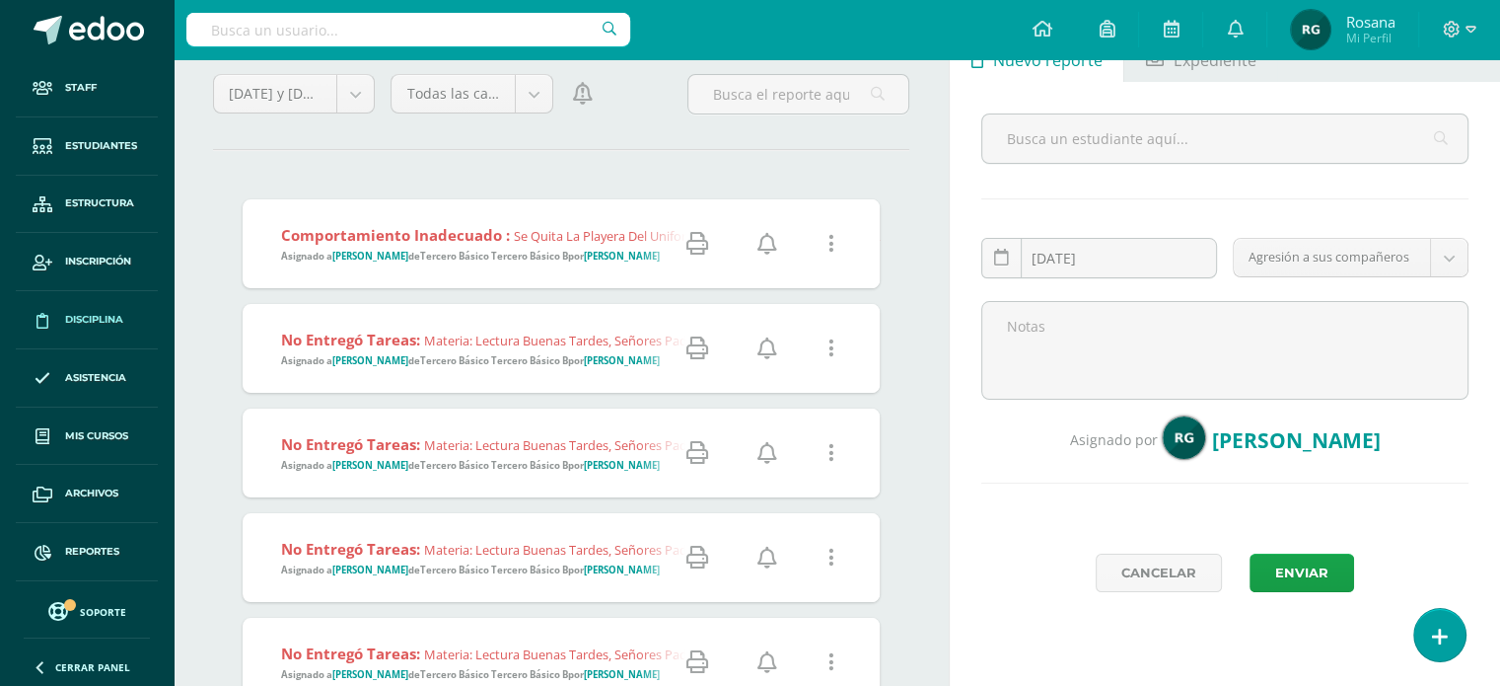
click at [767, 345] on icon at bounding box center [768, 348] width 20 height 22
click at [769, 451] on icon at bounding box center [768, 453] width 20 height 22
click at [763, 556] on icon at bounding box center [768, 557] width 20 height 22
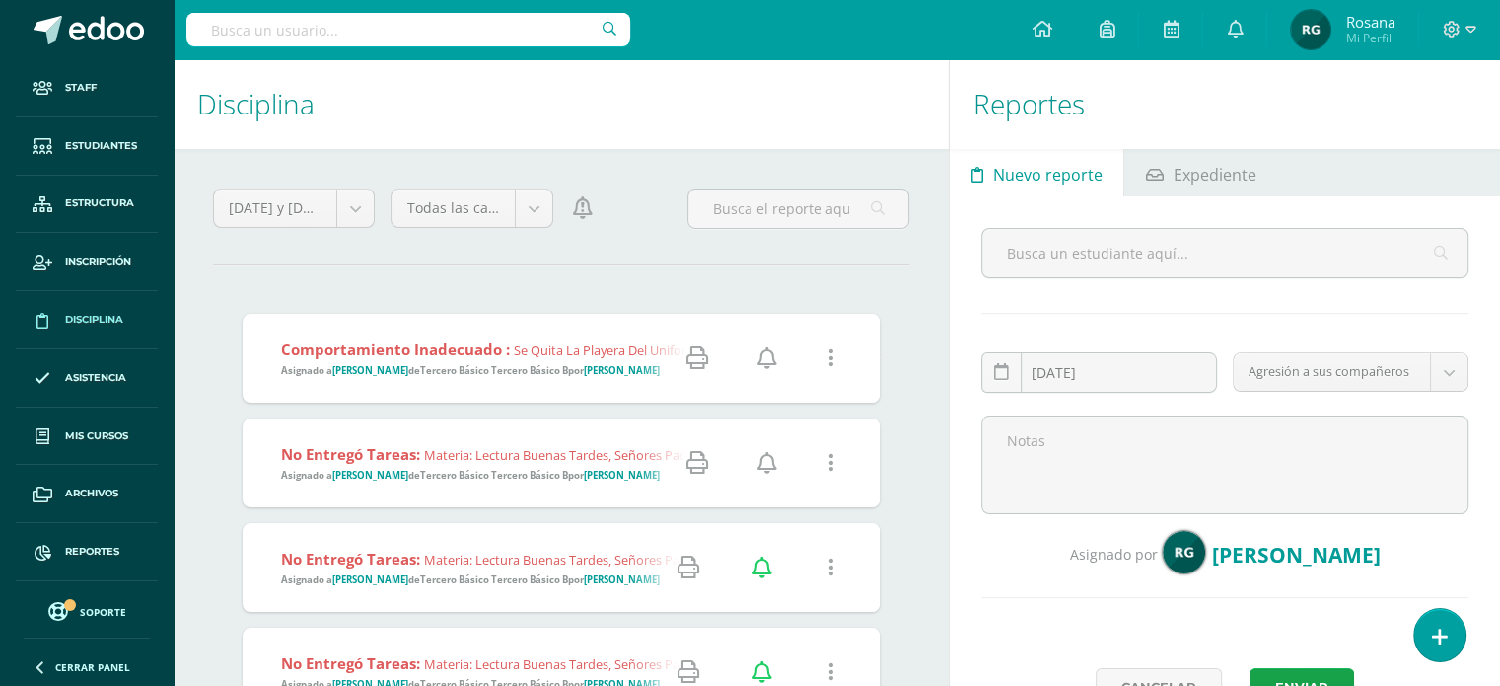
click at [769, 465] on icon at bounding box center [768, 463] width 20 height 22
click at [670, 383] on div at bounding box center [758, 358] width 243 height 89
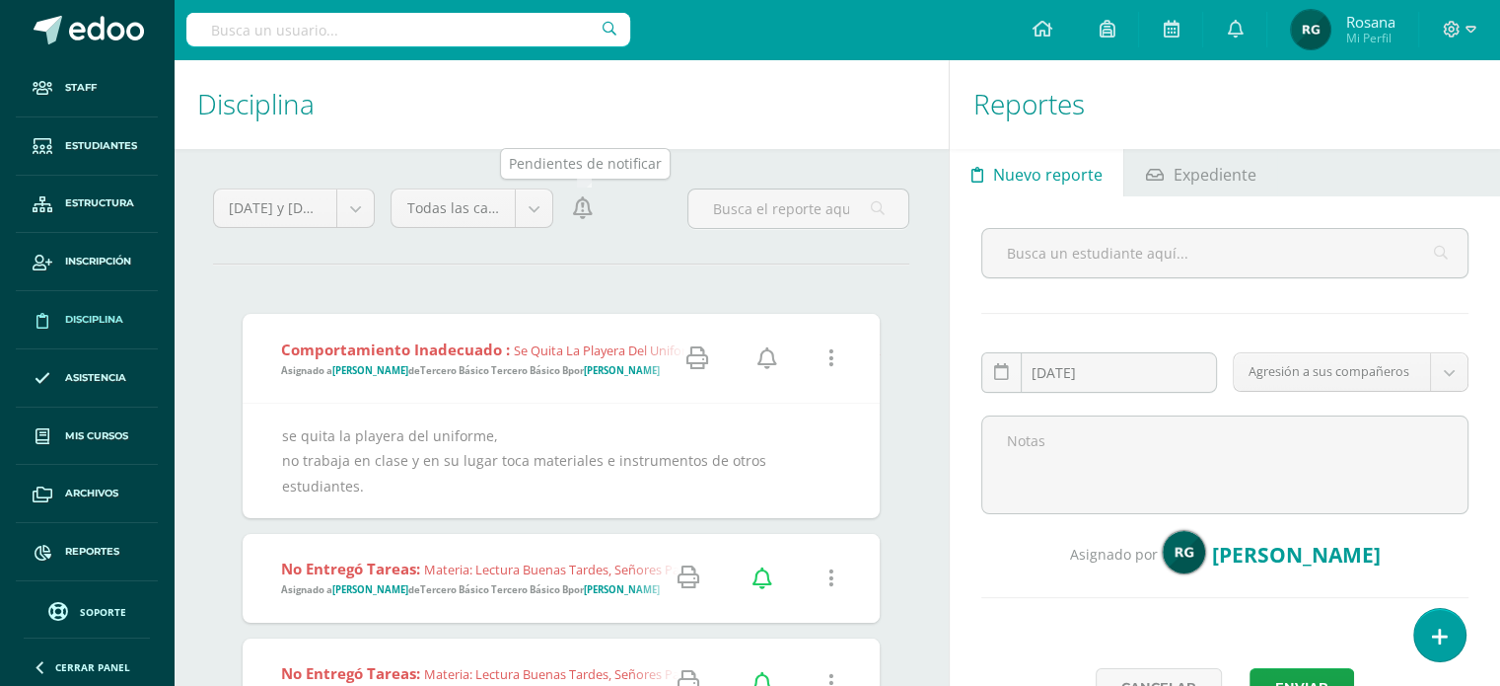
click at [582, 212] on icon at bounding box center [583, 208] width 20 height 22
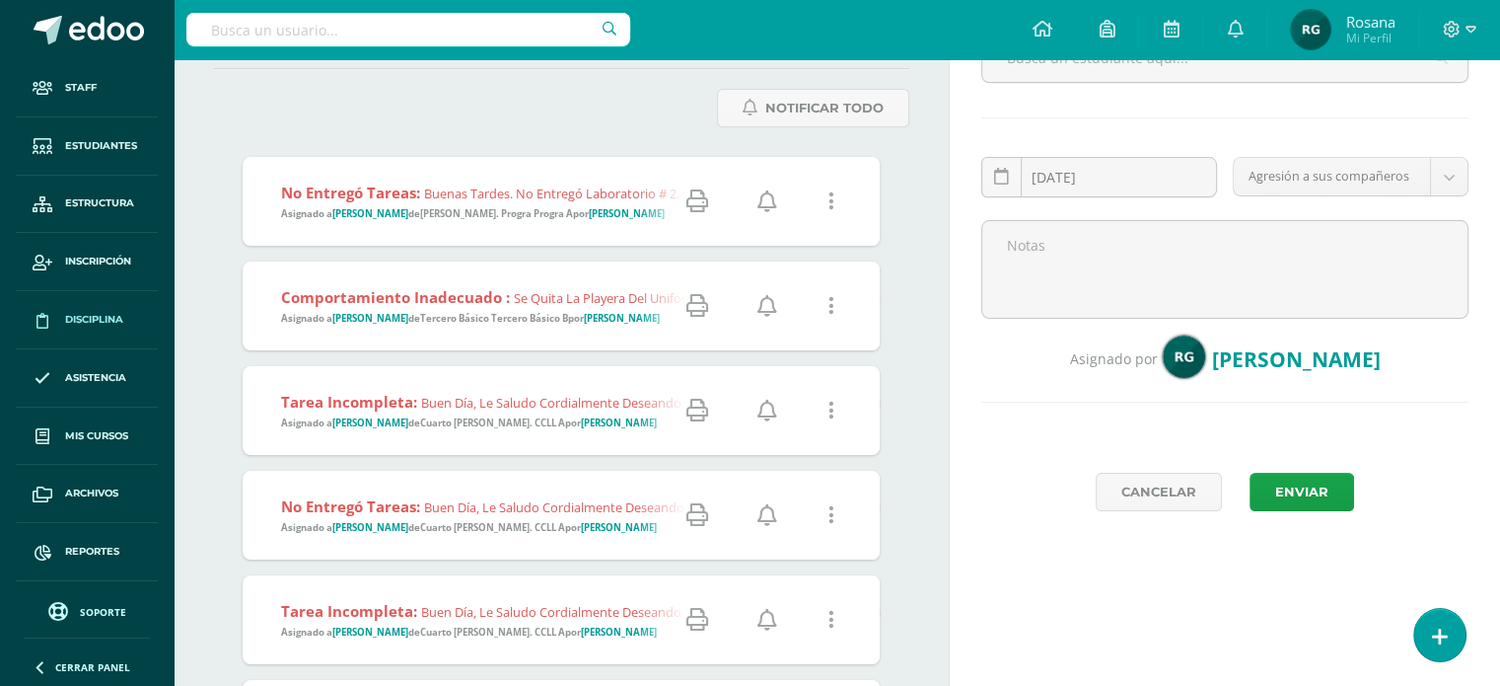
scroll to position [197, 0]
click at [765, 200] on icon at bounding box center [768, 199] width 20 height 22
click at [766, 405] on icon at bounding box center [768, 409] width 20 height 22
click at [769, 507] on icon at bounding box center [768, 513] width 20 height 22
click at [769, 615] on icon at bounding box center [768, 618] width 20 height 22
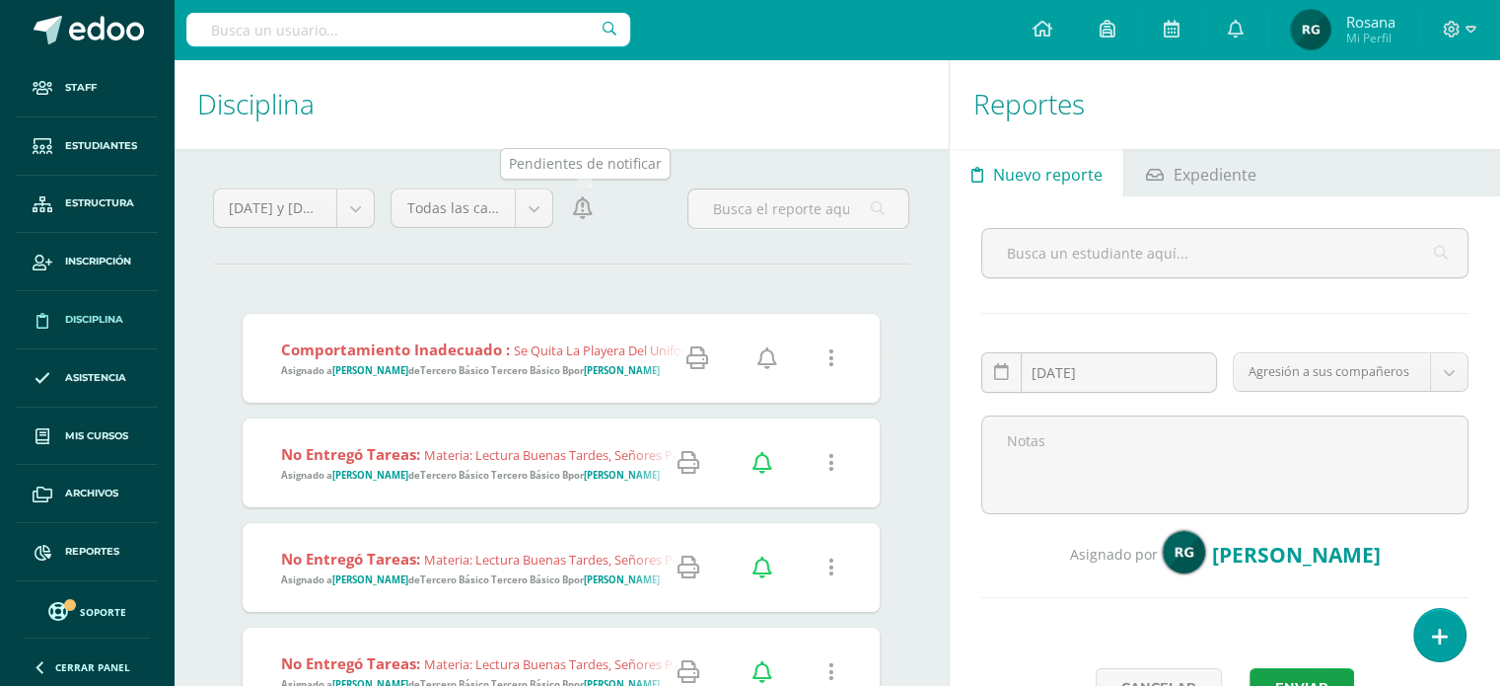
click at [584, 205] on icon at bounding box center [583, 208] width 20 height 22
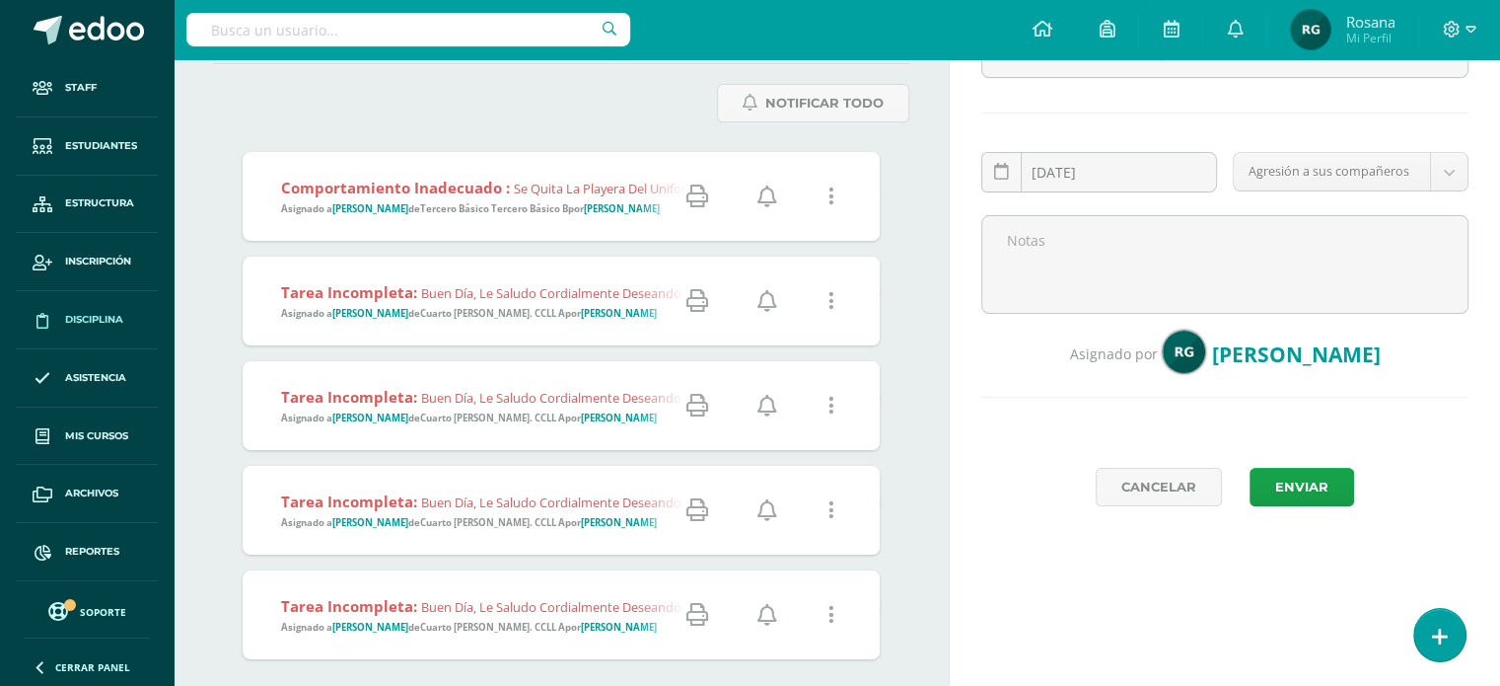
scroll to position [231, 0]
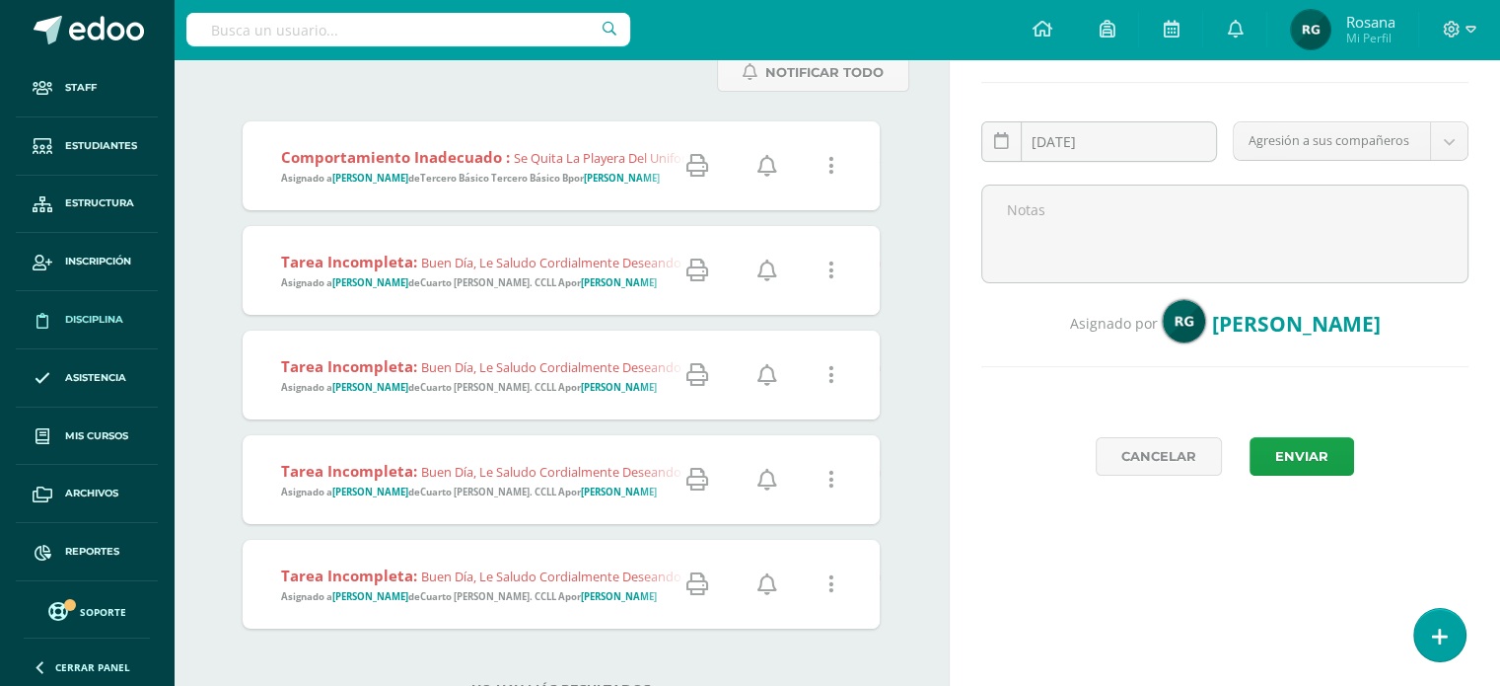
click at [765, 272] on icon at bounding box center [768, 270] width 20 height 22
click at [769, 374] on icon at bounding box center [768, 375] width 20 height 22
click at [766, 476] on icon at bounding box center [768, 480] width 20 height 22
click at [765, 580] on icon at bounding box center [768, 584] width 20 height 22
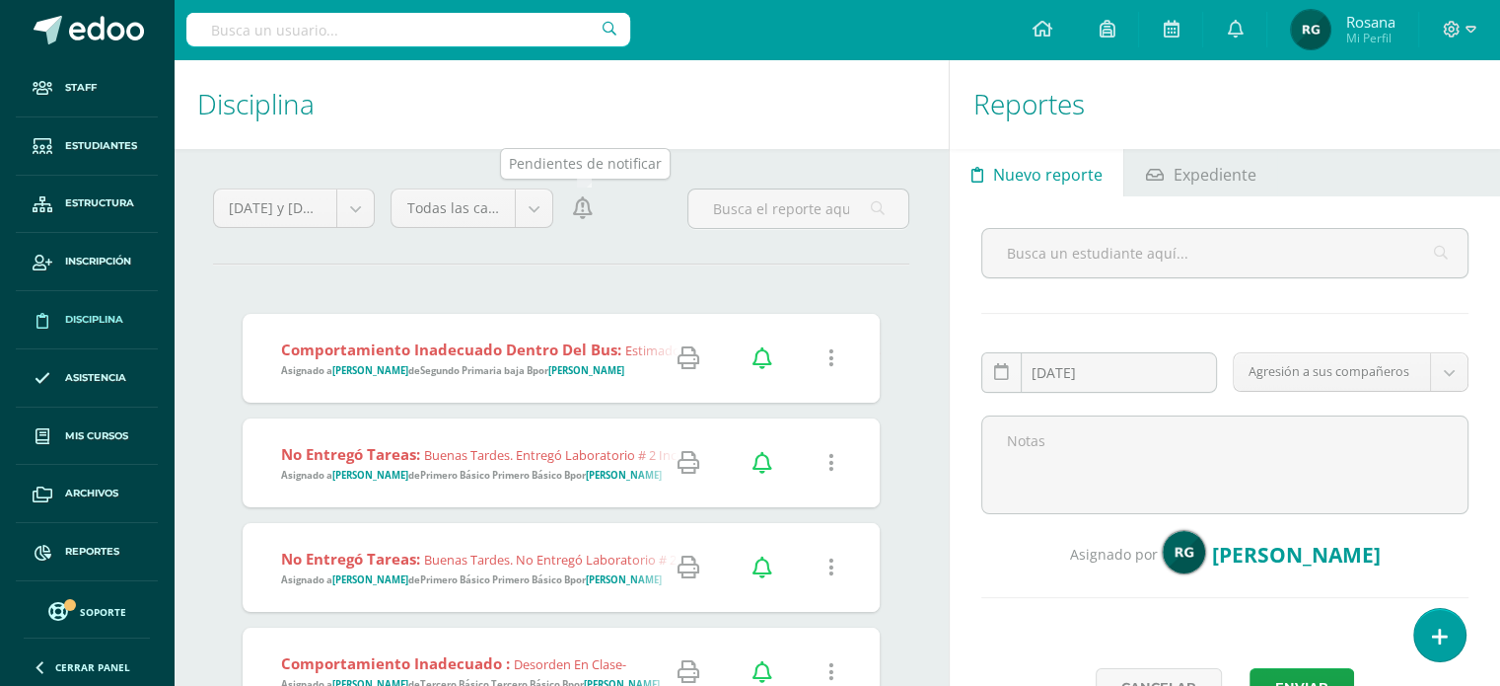
click at [580, 204] on icon at bounding box center [583, 208] width 20 height 22
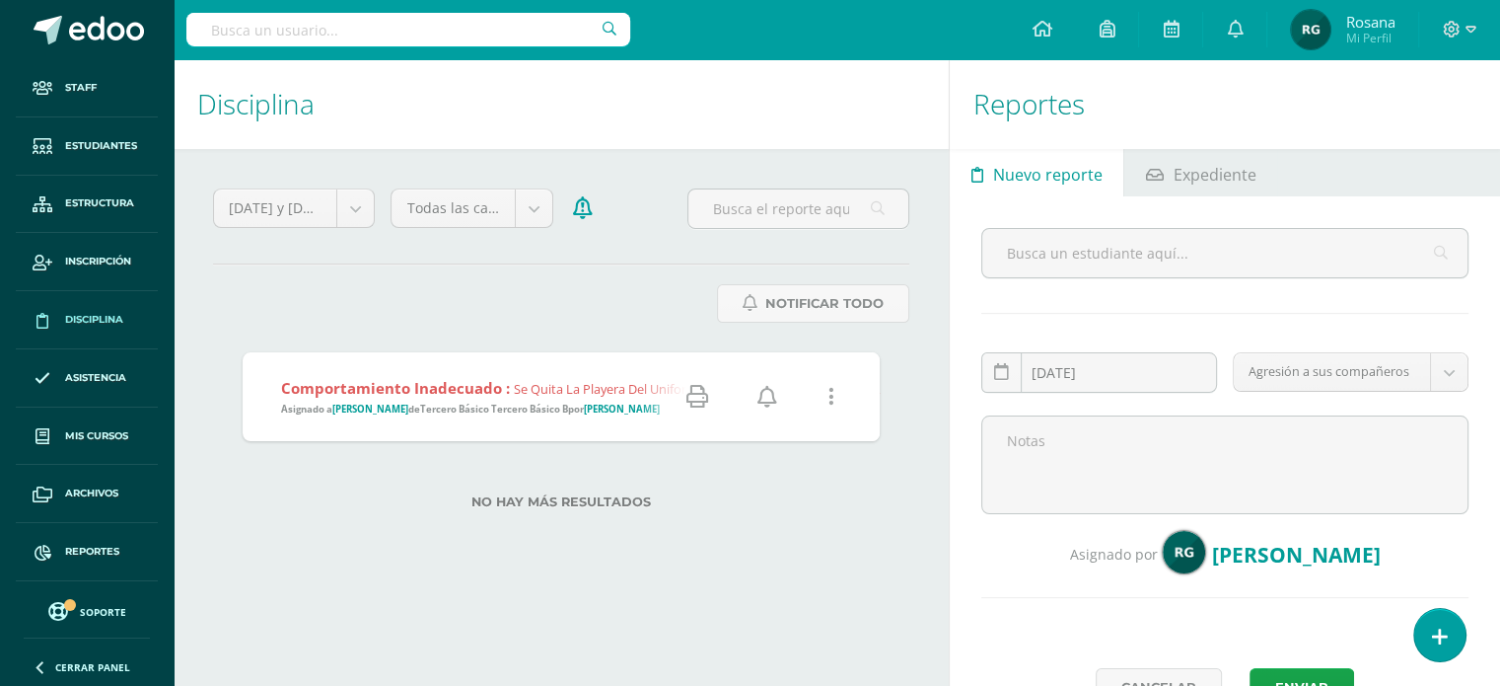
click at [513, 437] on div "Comportamiento inadecuado : se quita la playera del uniforme, no trabaja en cla…" at bounding box center [747, 396] width 1008 height 89
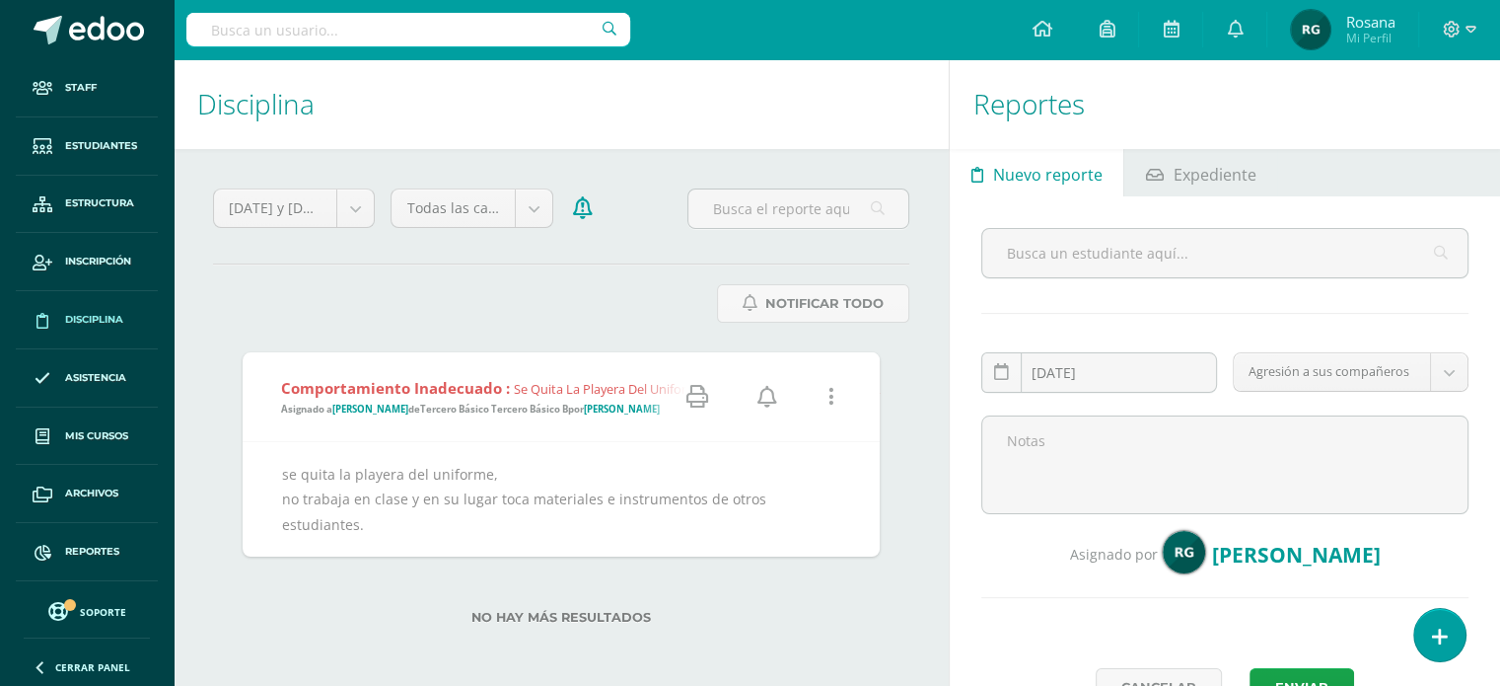
click at [830, 401] on icon at bounding box center [832, 397] width 6 height 22
click at [809, 465] on link "Editar Falta" at bounding box center [793, 466] width 153 height 31
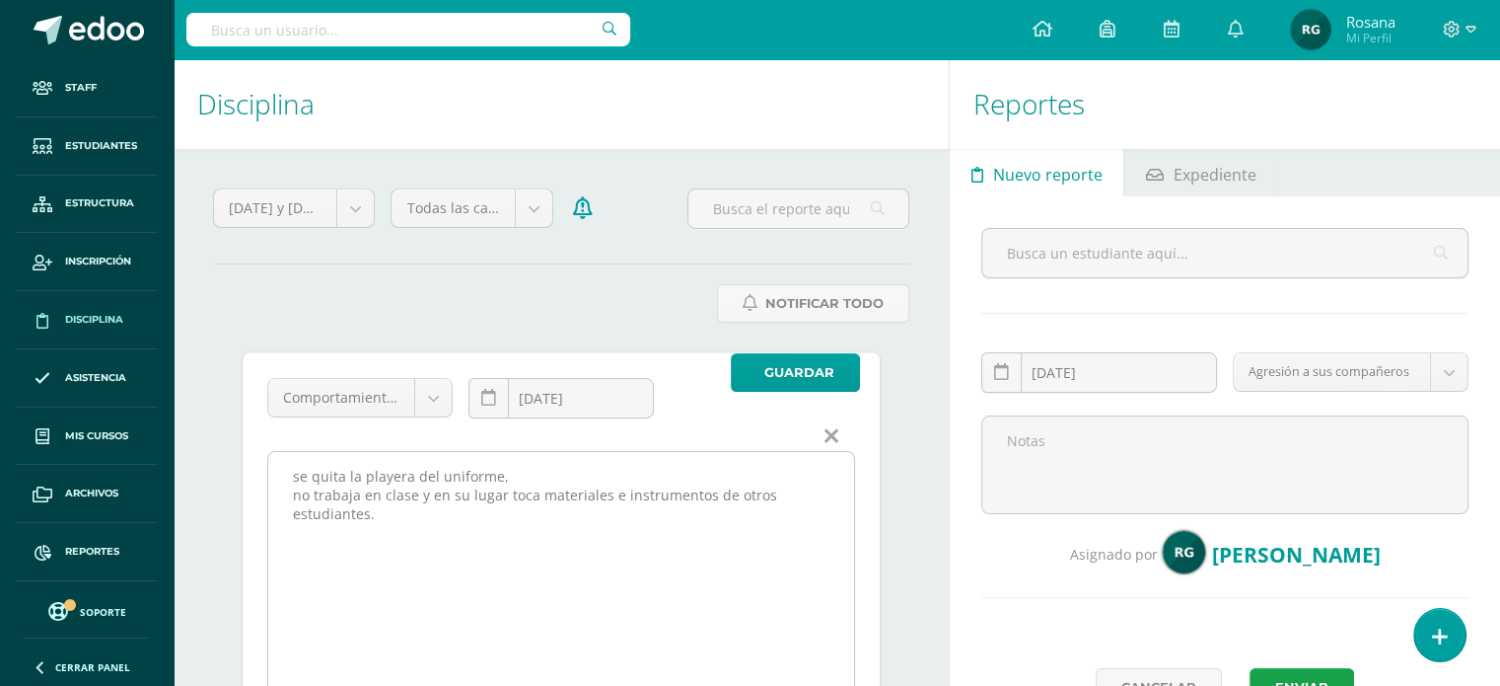
click at [295, 475] on textarea "se quita la playera del uniforme, no trabaja en clase y en su lugar toca materi…" at bounding box center [561, 600] width 586 height 296
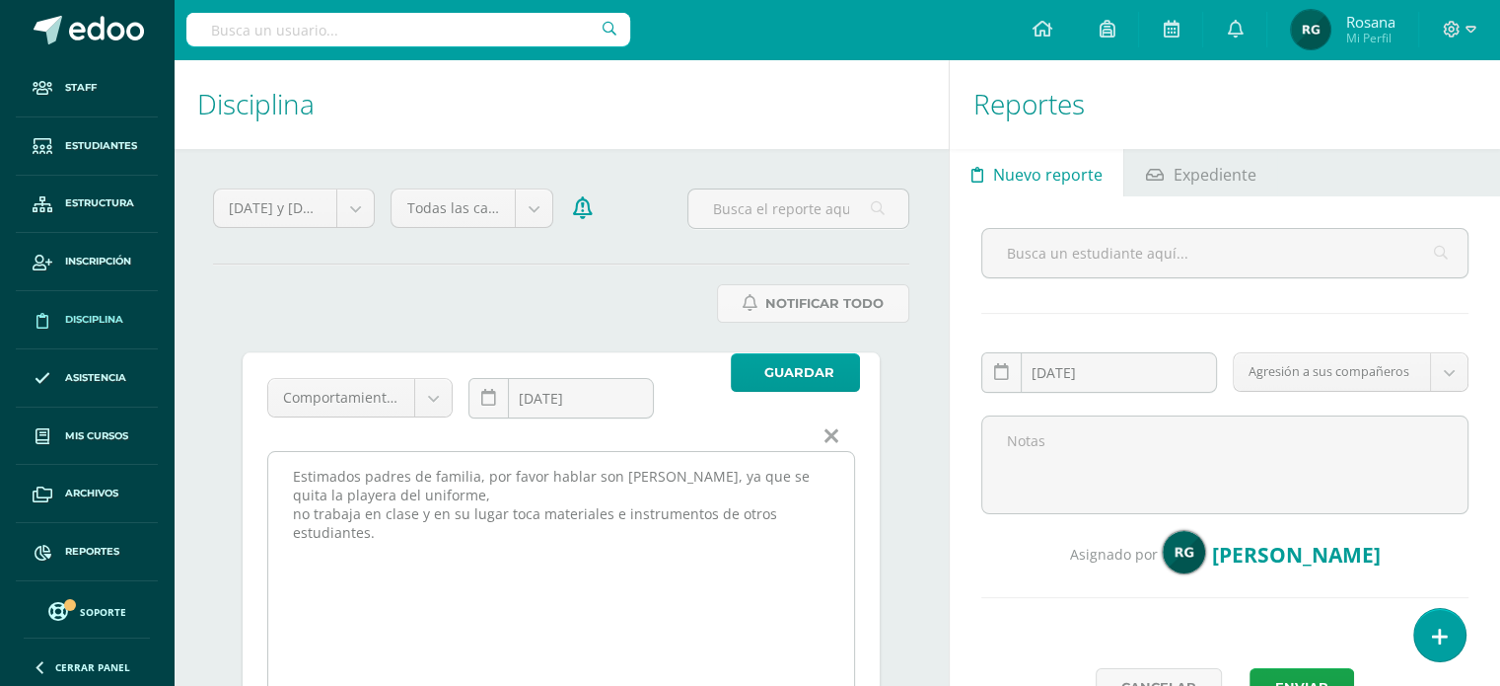
click at [385, 496] on textarea "se quita la playera del uniforme, no trabaja en clase y en su lugar toca materi…" at bounding box center [561, 600] width 586 height 296
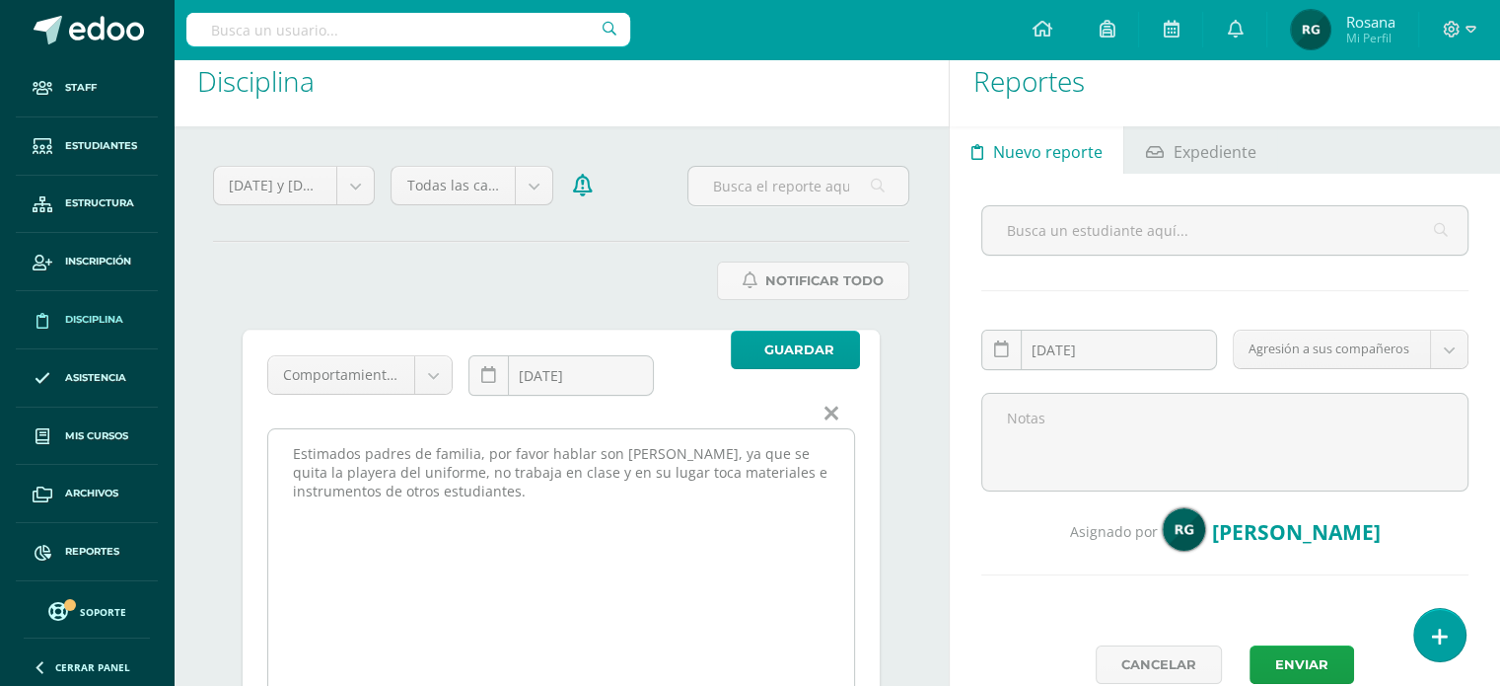
scroll to position [39, 0]
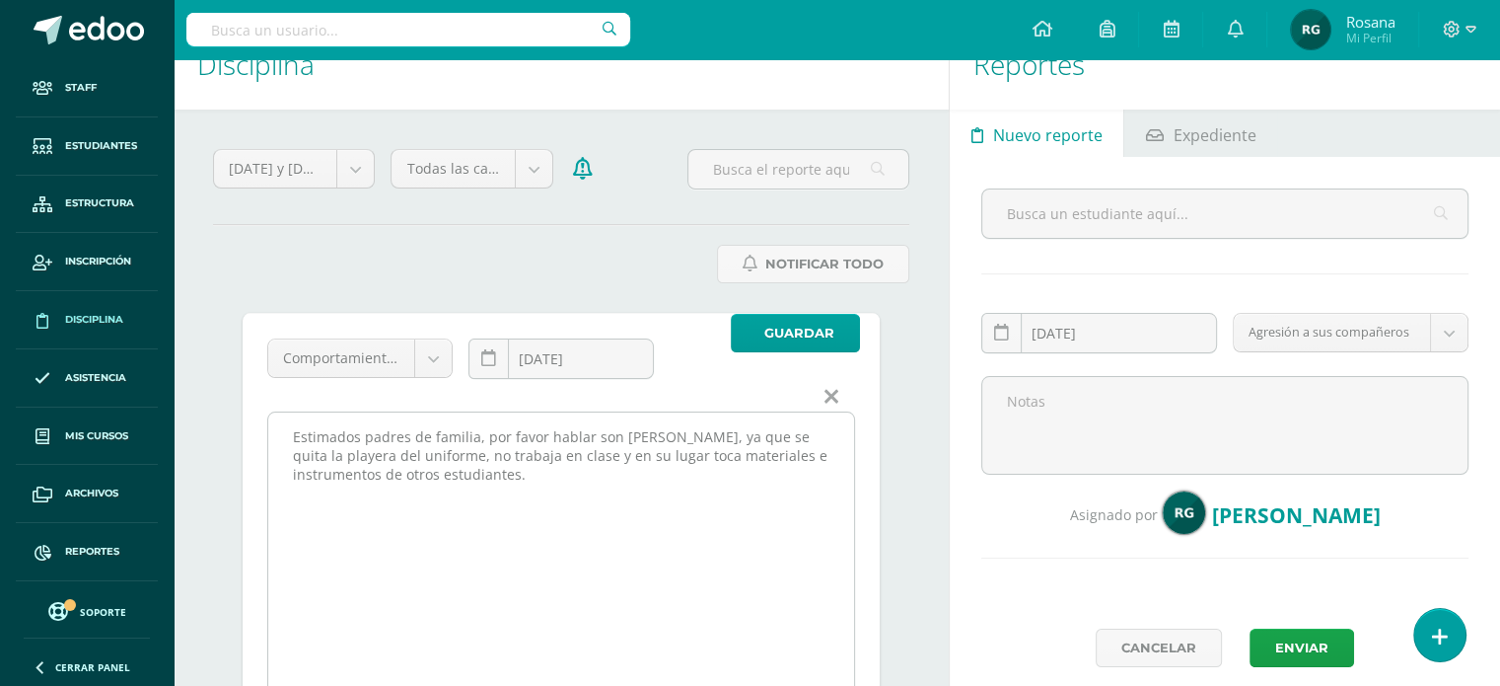
click at [406, 474] on textarea "se quita la playera del uniforme, no trabaja en clase y en su lugar toca materi…" at bounding box center [561, 560] width 586 height 296
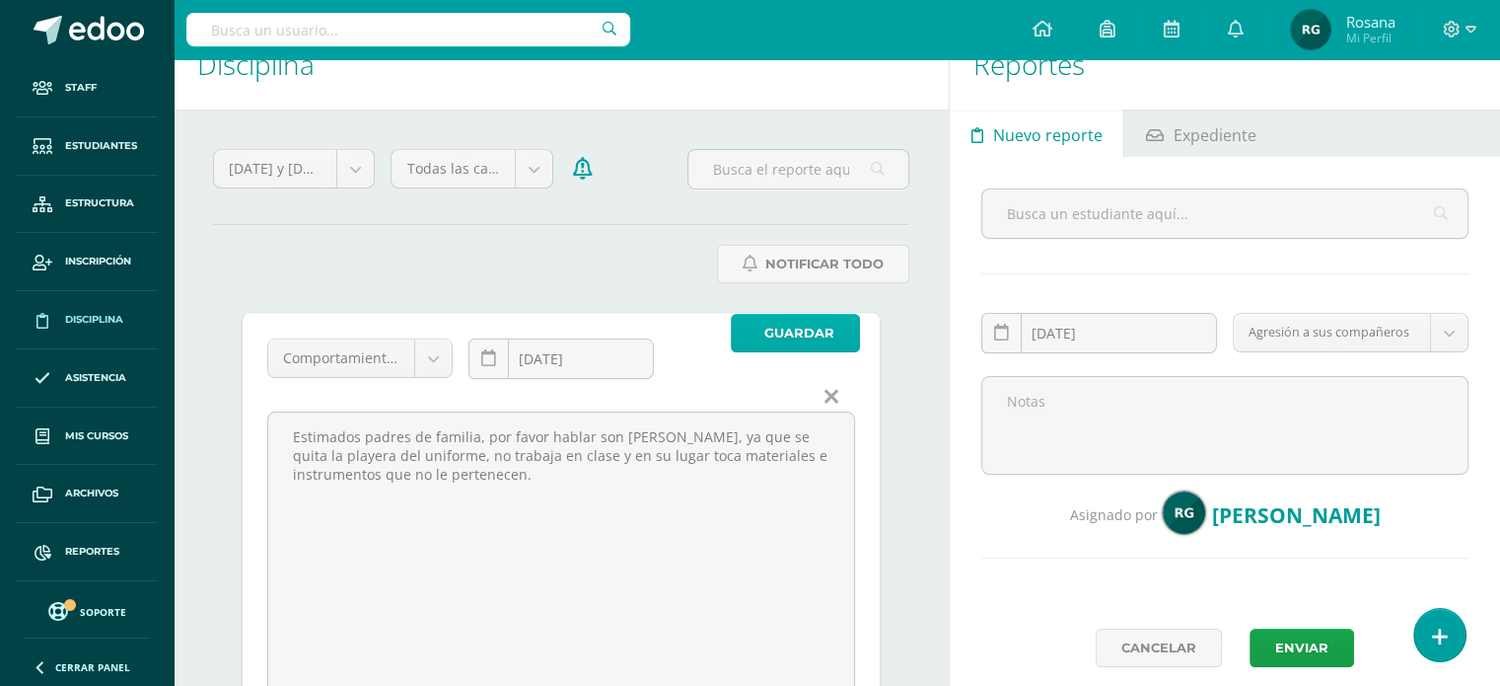
type textarea "Estimados padres de familia, por favor hablar son Oscar, ya que se quita la pla…"
click at [781, 340] on span "Guardar" at bounding box center [800, 333] width 70 height 36
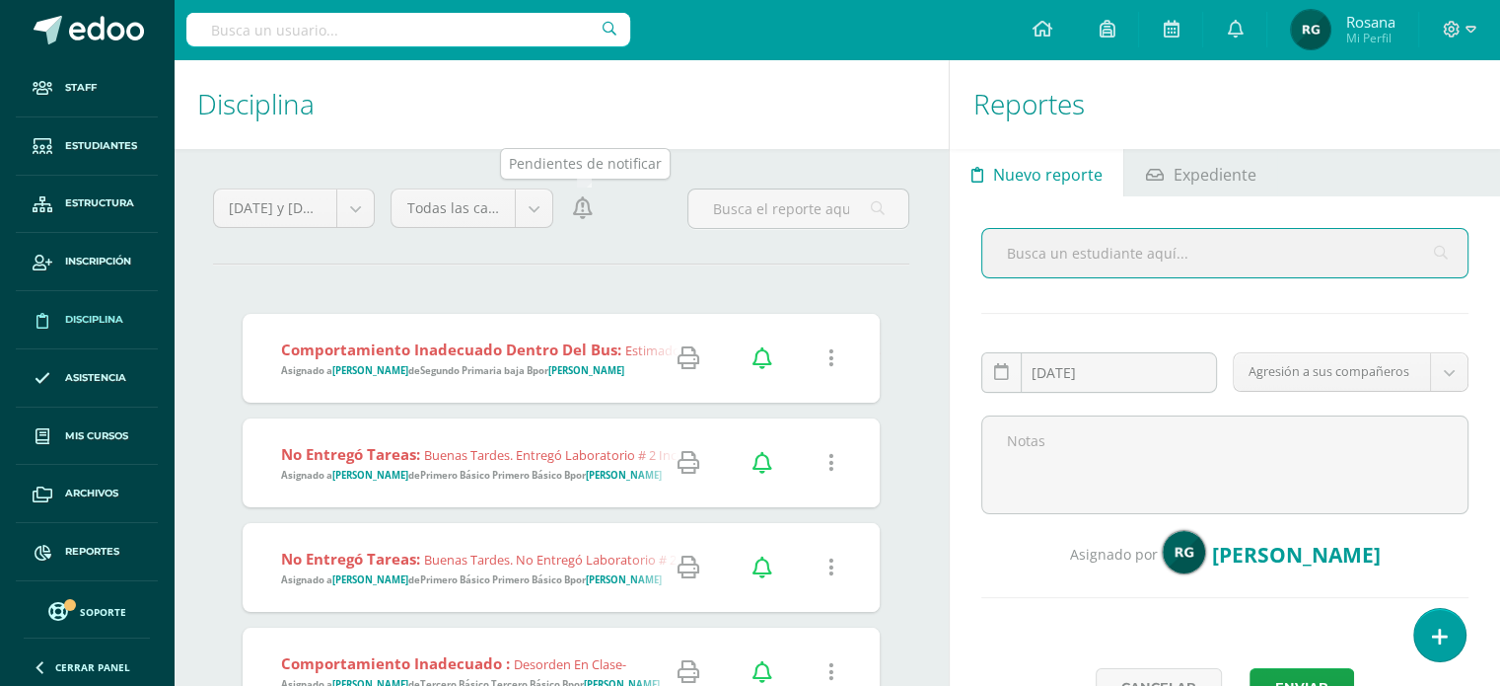
click at [587, 210] on icon at bounding box center [583, 208] width 20 height 22
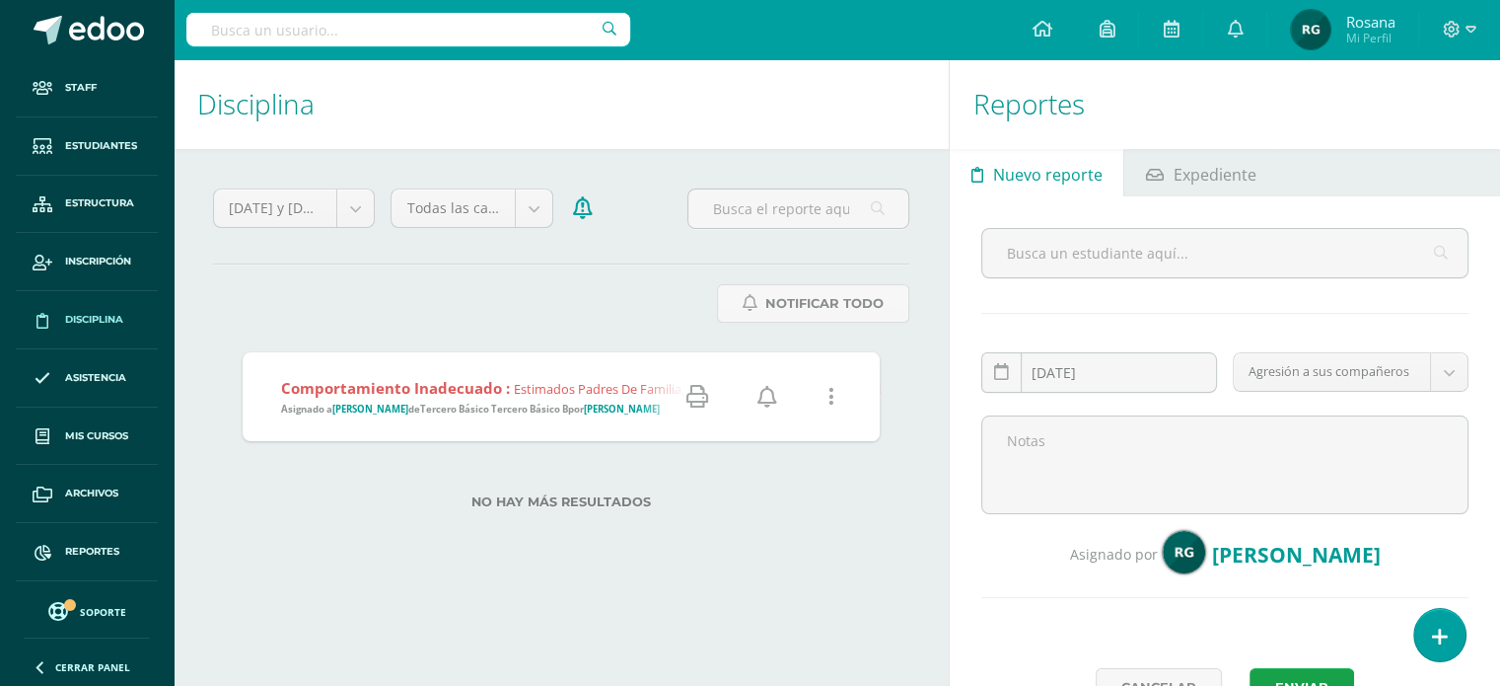
click at [767, 395] on icon at bounding box center [768, 397] width 20 height 22
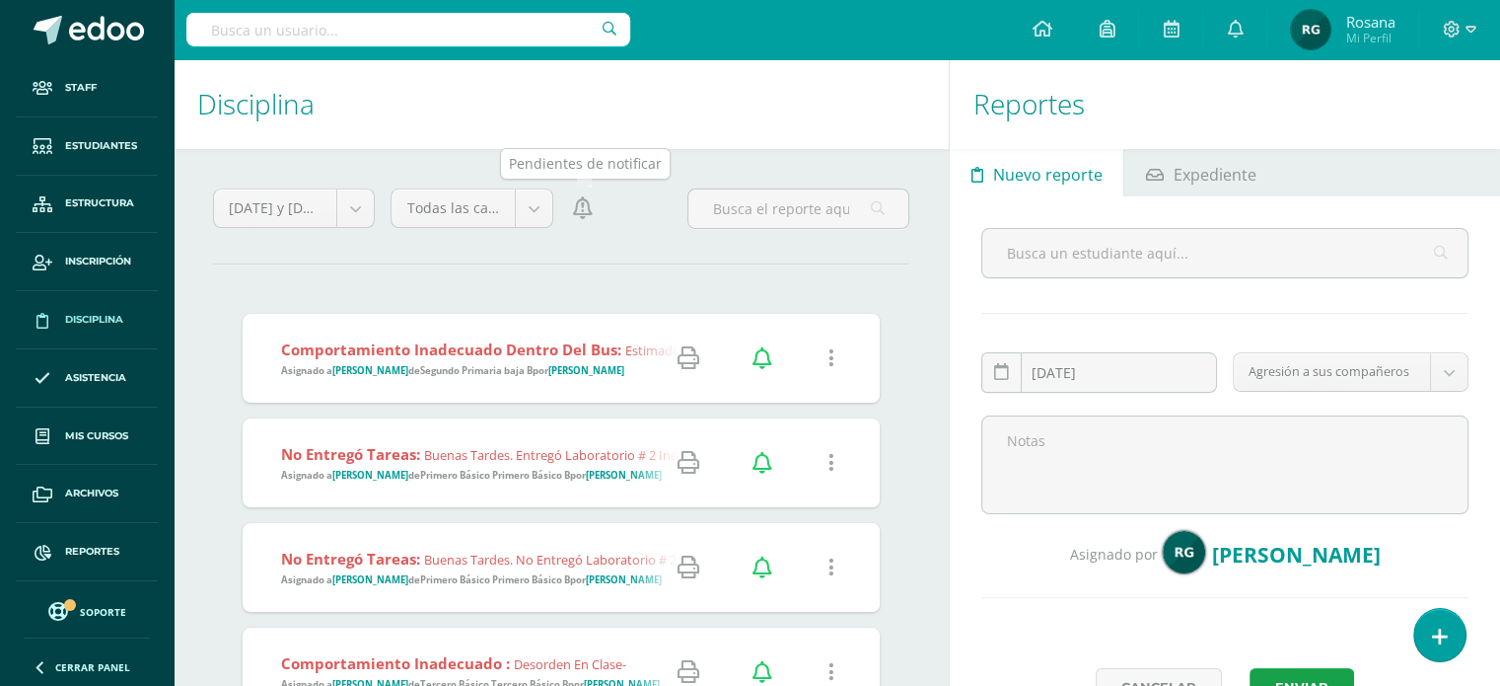
click at [585, 208] on icon at bounding box center [583, 208] width 20 height 22
